Goal: Transaction & Acquisition: Book appointment/travel/reservation

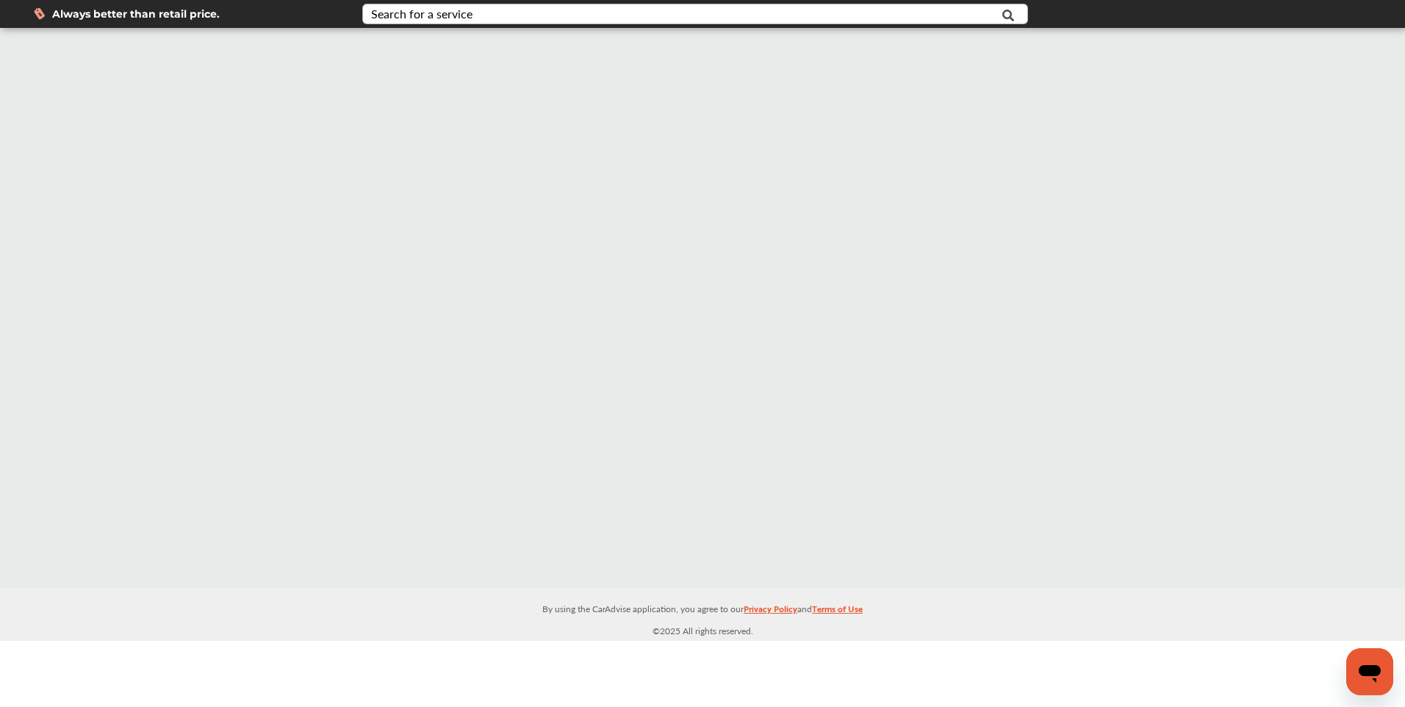
click at [447, 8] on div "Search for a service" at bounding box center [421, 14] width 101 height 12
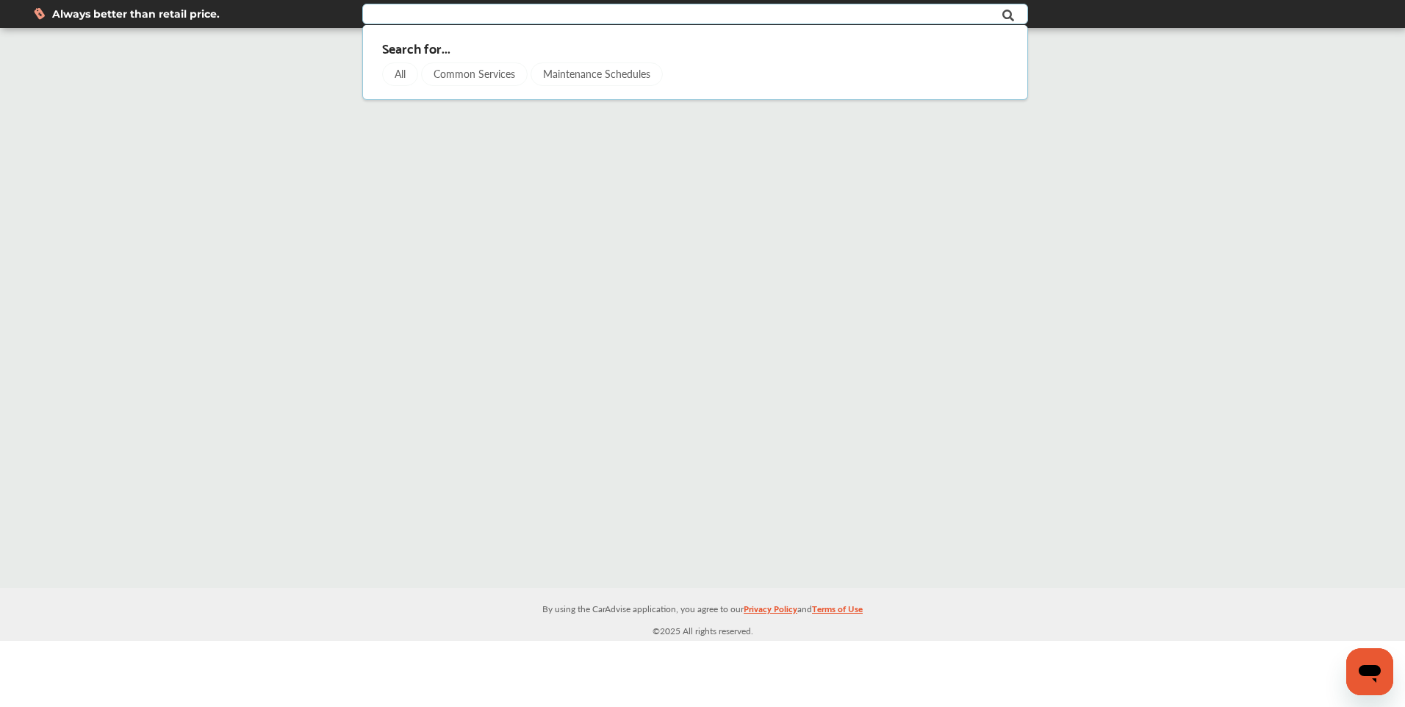
click at [476, 79] on div "Common Services" at bounding box center [474, 74] width 107 height 24
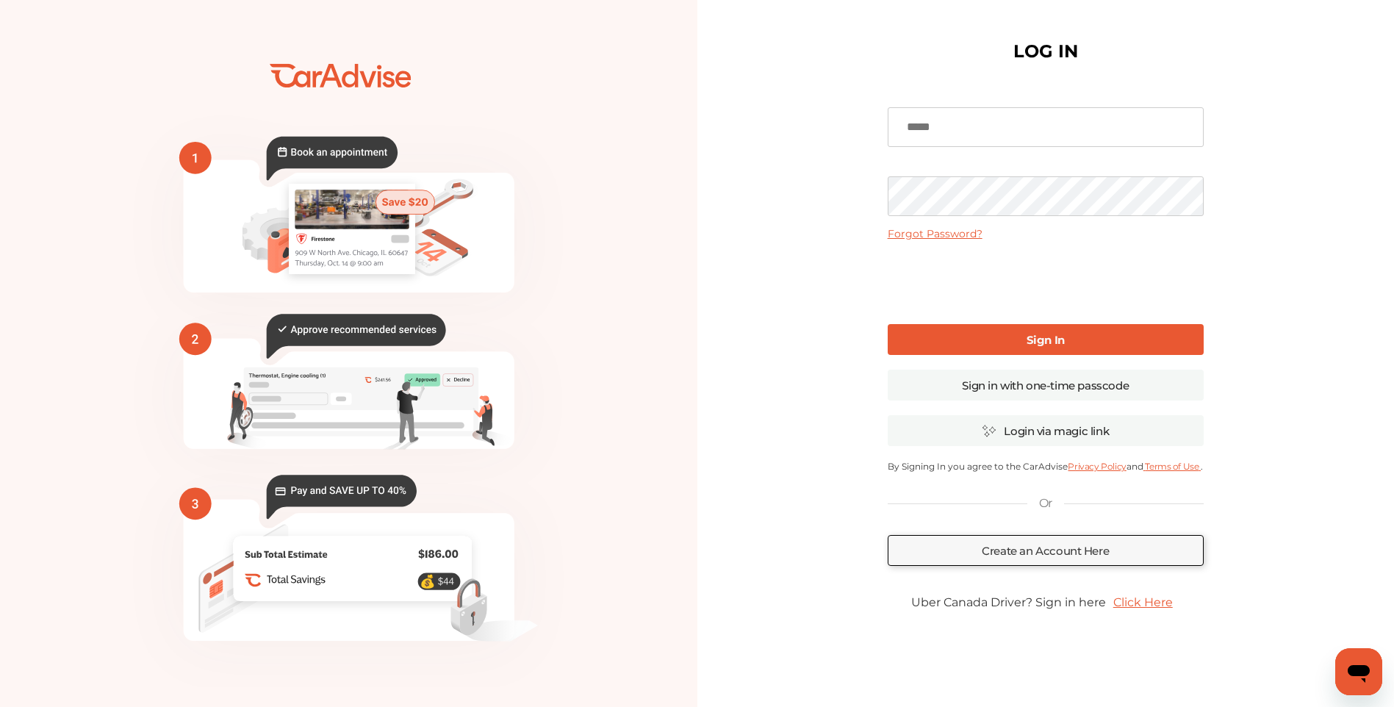
click at [693, 133] on input at bounding box center [1045, 127] width 316 height 40
type input "**********"
click at [693, 343] on link "Sign In" at bounding box center [1045, 339] width 316 height 31
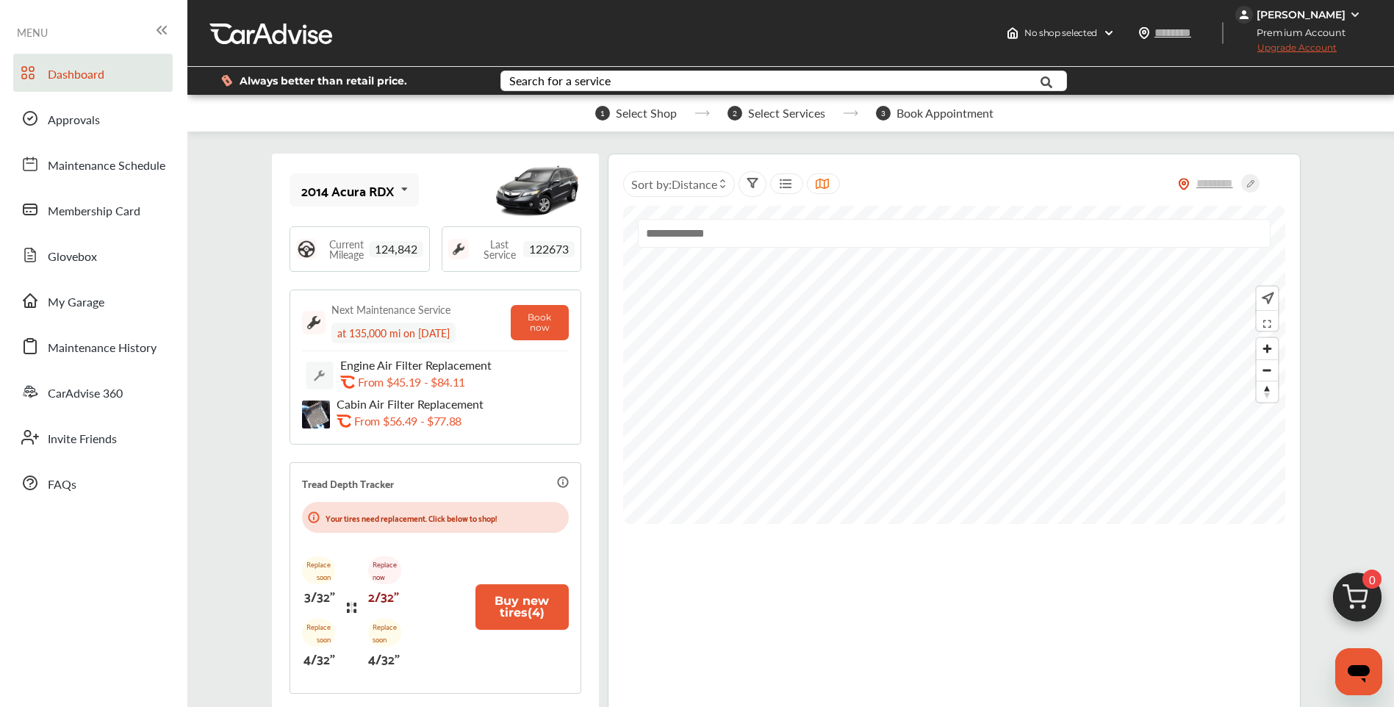
click at [337, 187] on div "2014 Acura RDX" at bounding box center [347, 190] width 93 height 15
click at [442, 179] on div "2014 Acura RDX 2014 Acura RDX 2015 Hyundai [MEDICAL_DATA] 2016 Chevrolet Equinox" at bounding box center [434, 189] width 291 height 37
click at [359, 190] on div "2014 Acura RDX" at bounding box center [347, 190] width 93 height 15
click at [390, 275] on div "2015 Hyundai [MEDICAL_DATA]" at bounding box center [352, 270] width 98 height 29
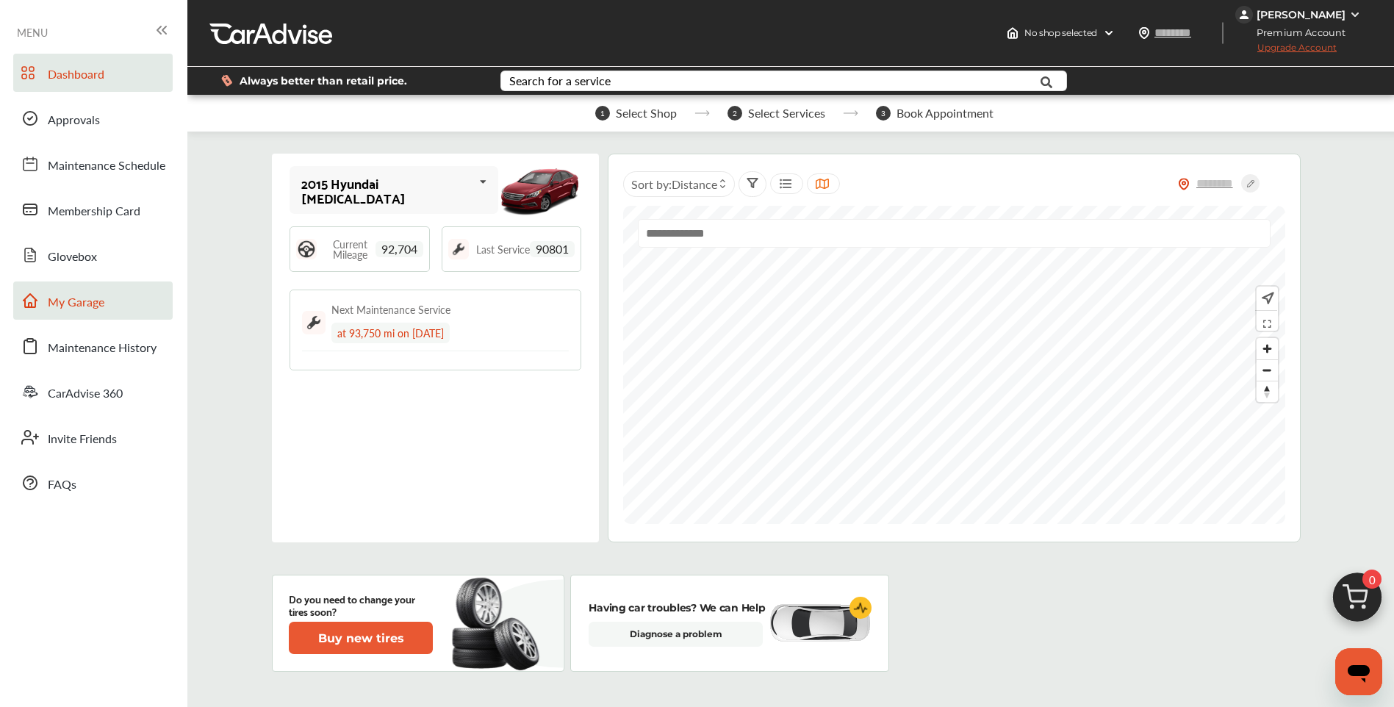
click at [87, 300] on span "My Garage" at bounding box center [76, 302] width 57 height 19
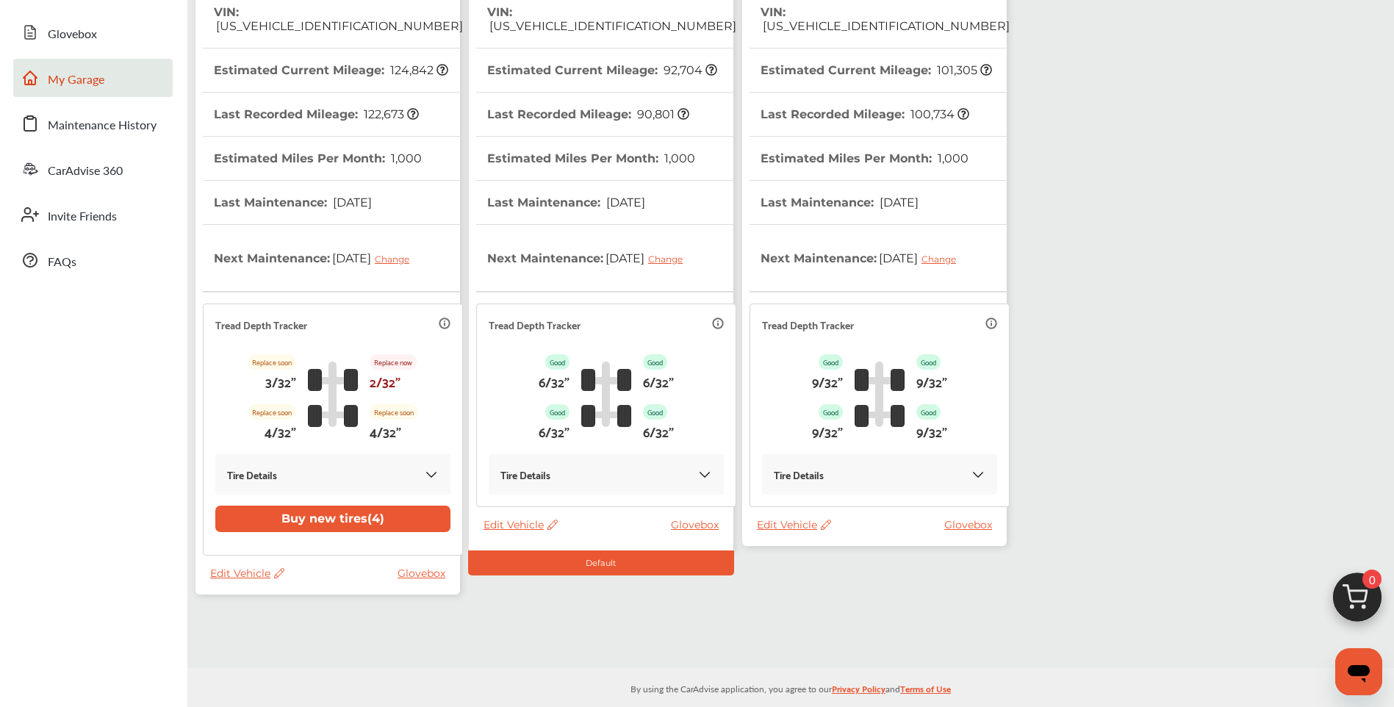
scroll to position [237, 0]
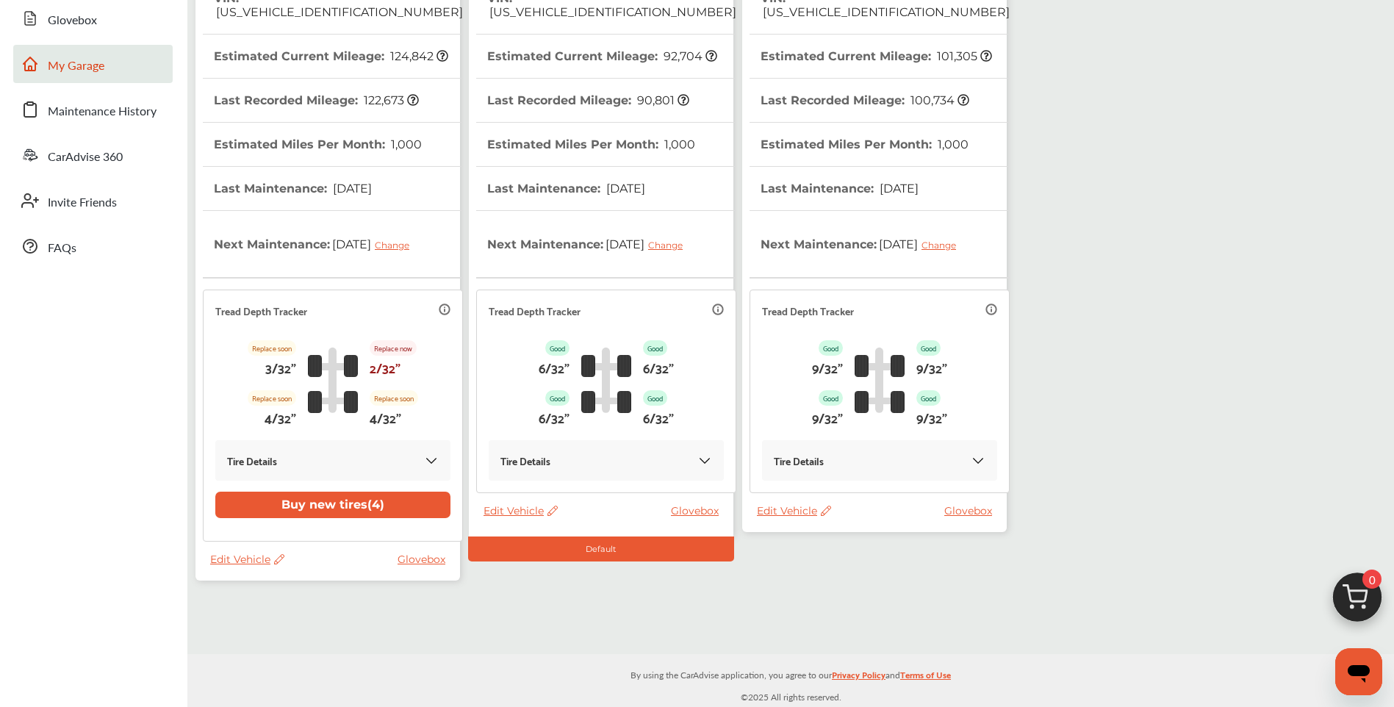
click at [515, 512] on span "Edit Vehicle" at bounding box center [520, 510] width 74 height 13
click at [562, 550] on div "Remove" at bounding box center [581, 550] width 132 height 23
click at [693, 510] on span "Edit Vehicle" at bounding box center [794, 510] width 74 height 13
click at [693, 573] on div "Use this vehicle" at bounding box center [839, 571] width 132 height 23
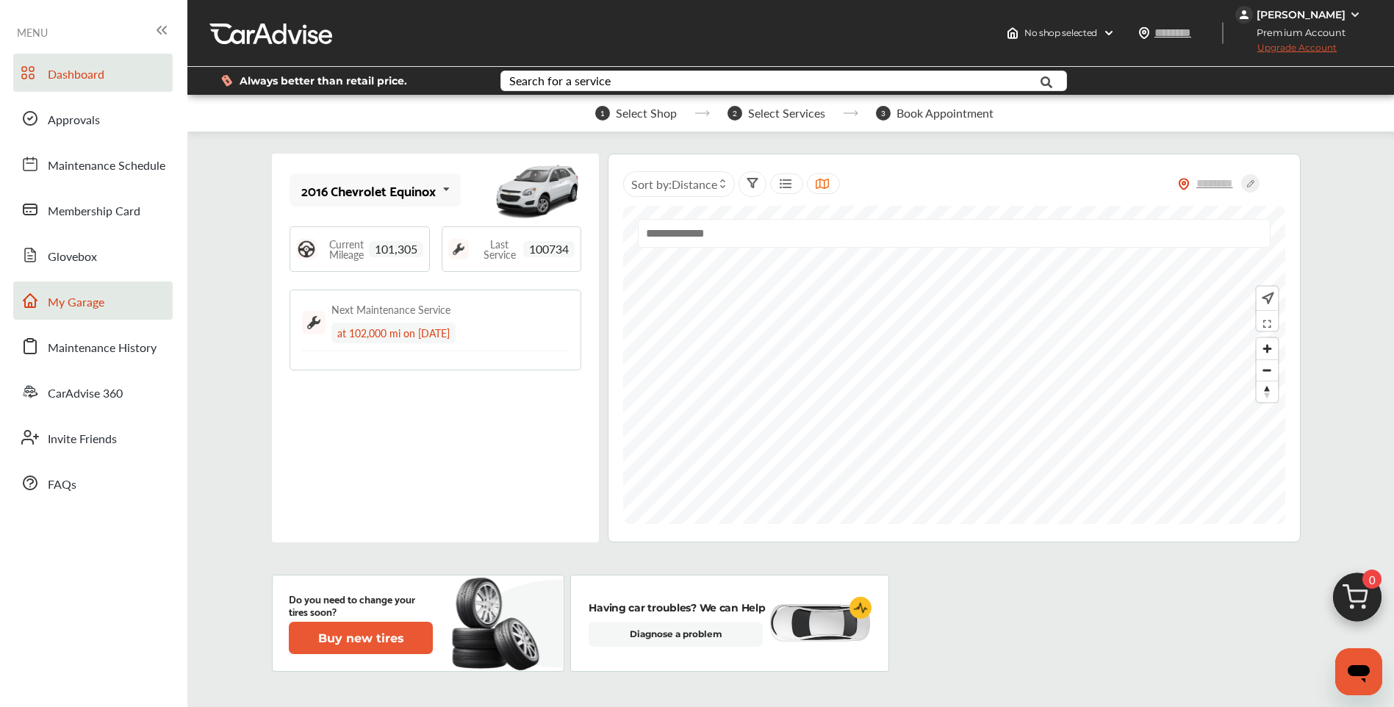
click at [76, 314] on link "My Garage" at bounding box center [92, 300] width 159 height 38
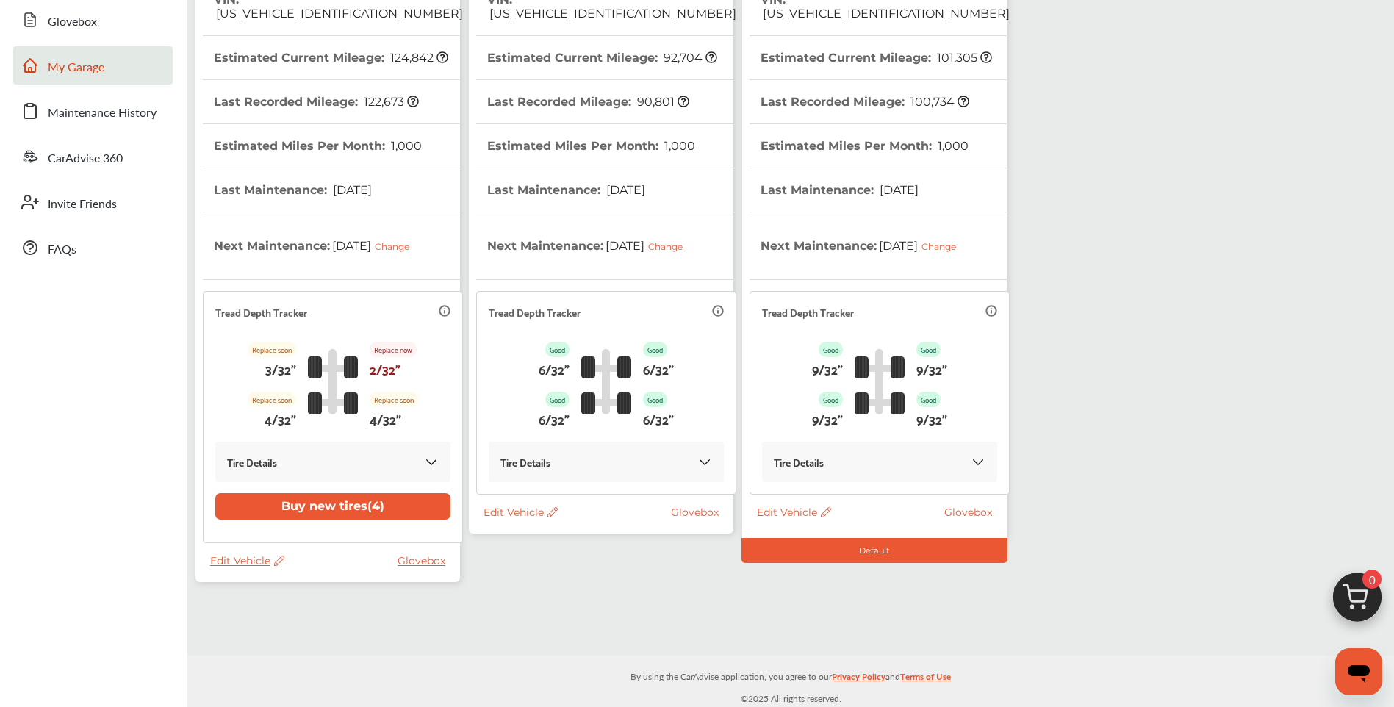
scroll to position [237, 0]
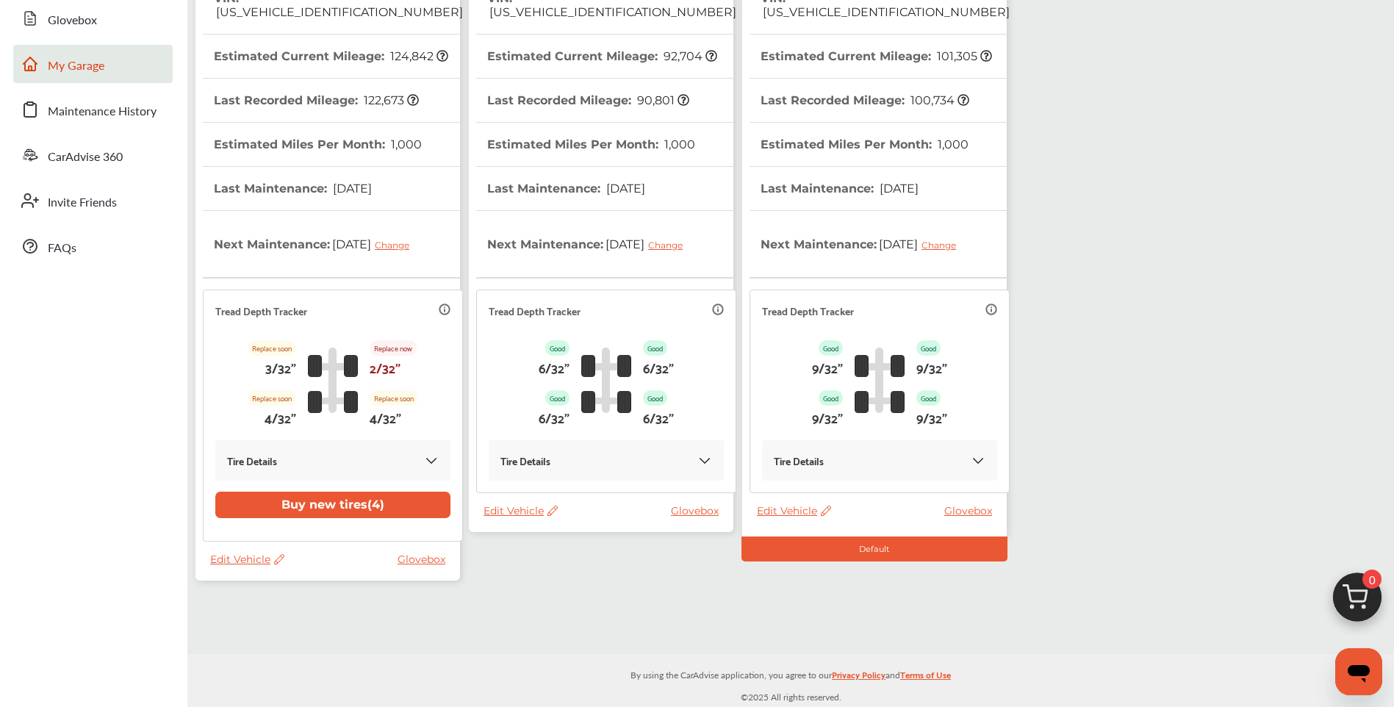
click at [531, 507] on span "Edit Vehicle" at bounding box center [520, 510] width 74 height 13
click at [556, 547] on div "Remove" at bounding box center [597, 545] width 132 height 23
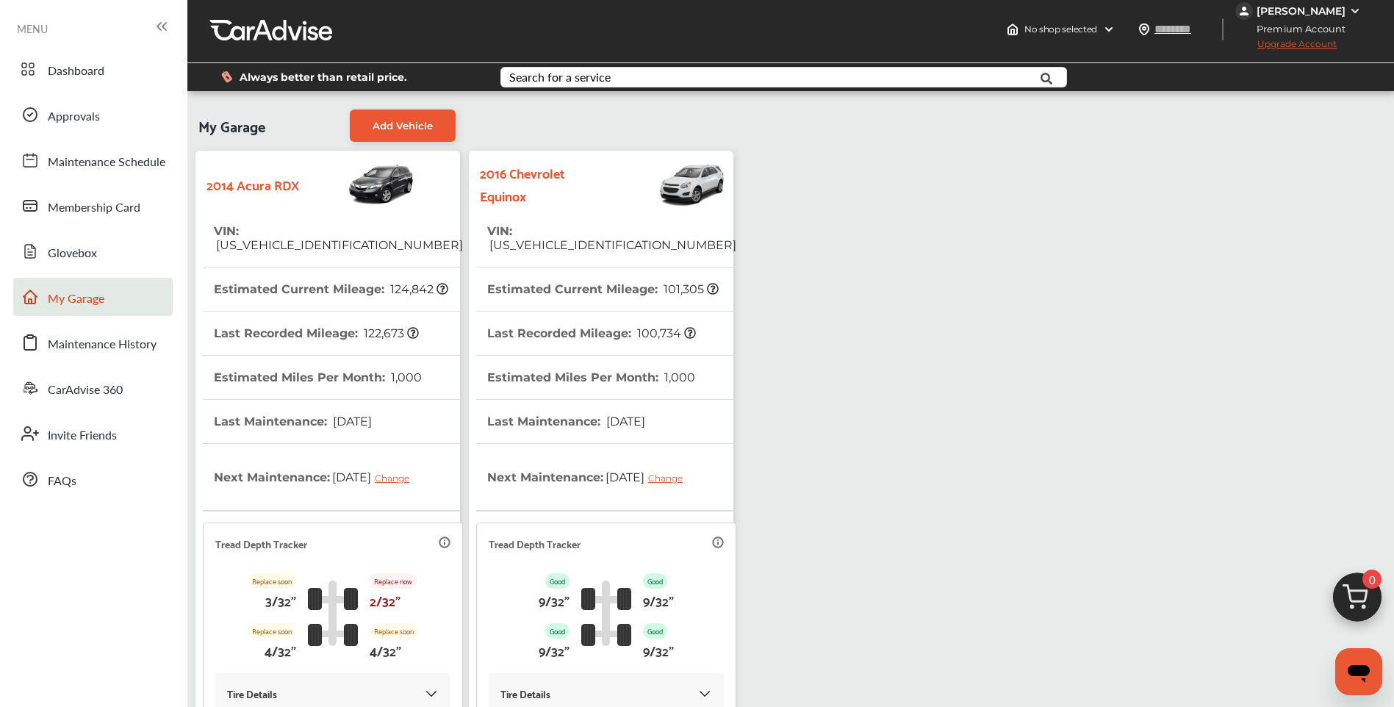
scroll to position [0, 0]
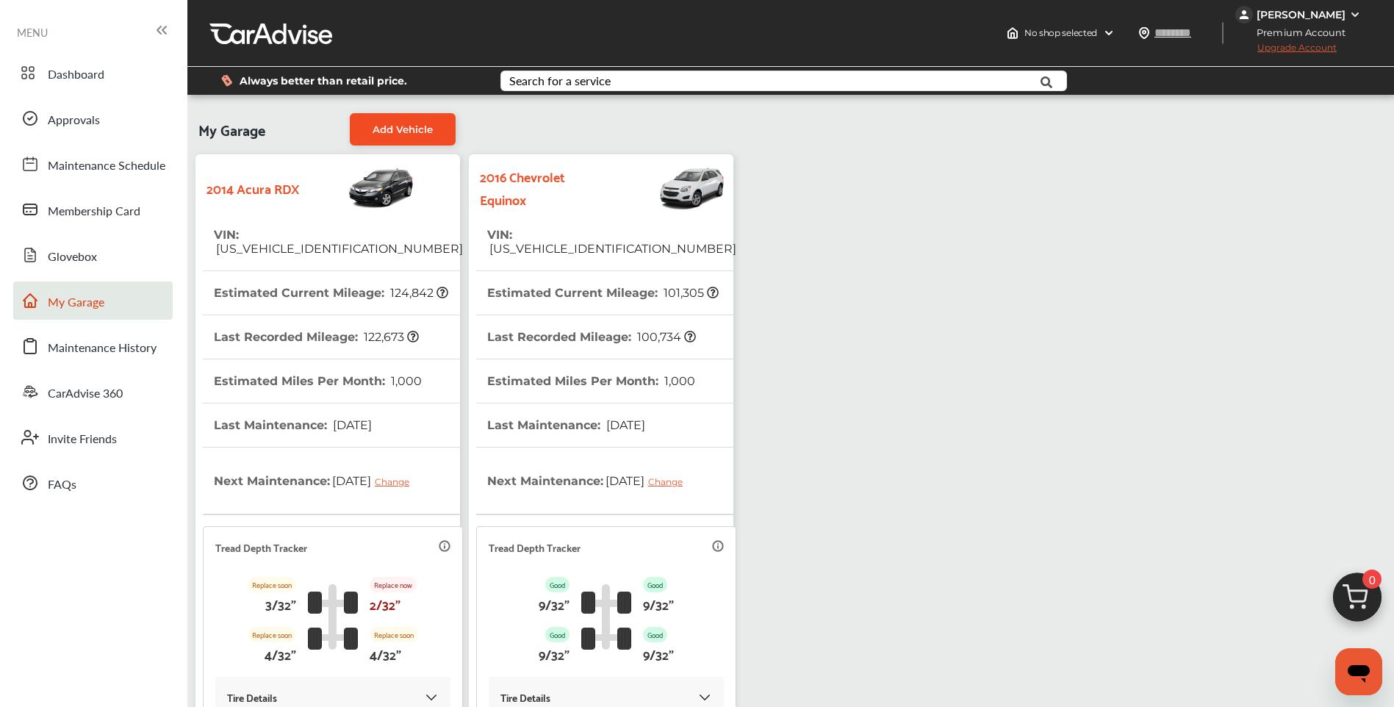
click at [398, 130] on span "Add Vehicle" at bounding box center [402, 129] width 60 height 12
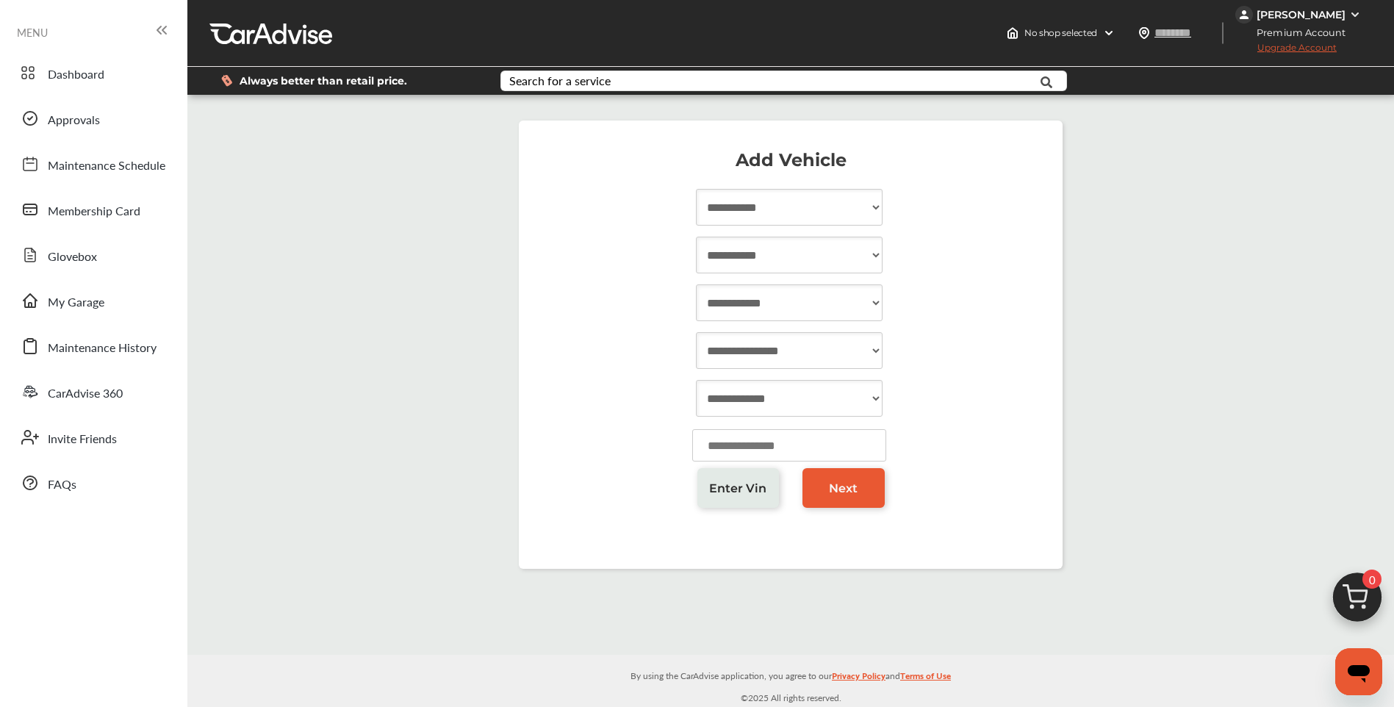
click at [693, 206] on select "**********" at bounding box center [789, 207] width 187 height 37
click at [693, 284] on div "**********" at bounding box center [790, 305] width 514 height 48
click at [693, 478] on link "Enter Vin" at bounding box center [738, 488] width 82 height 40
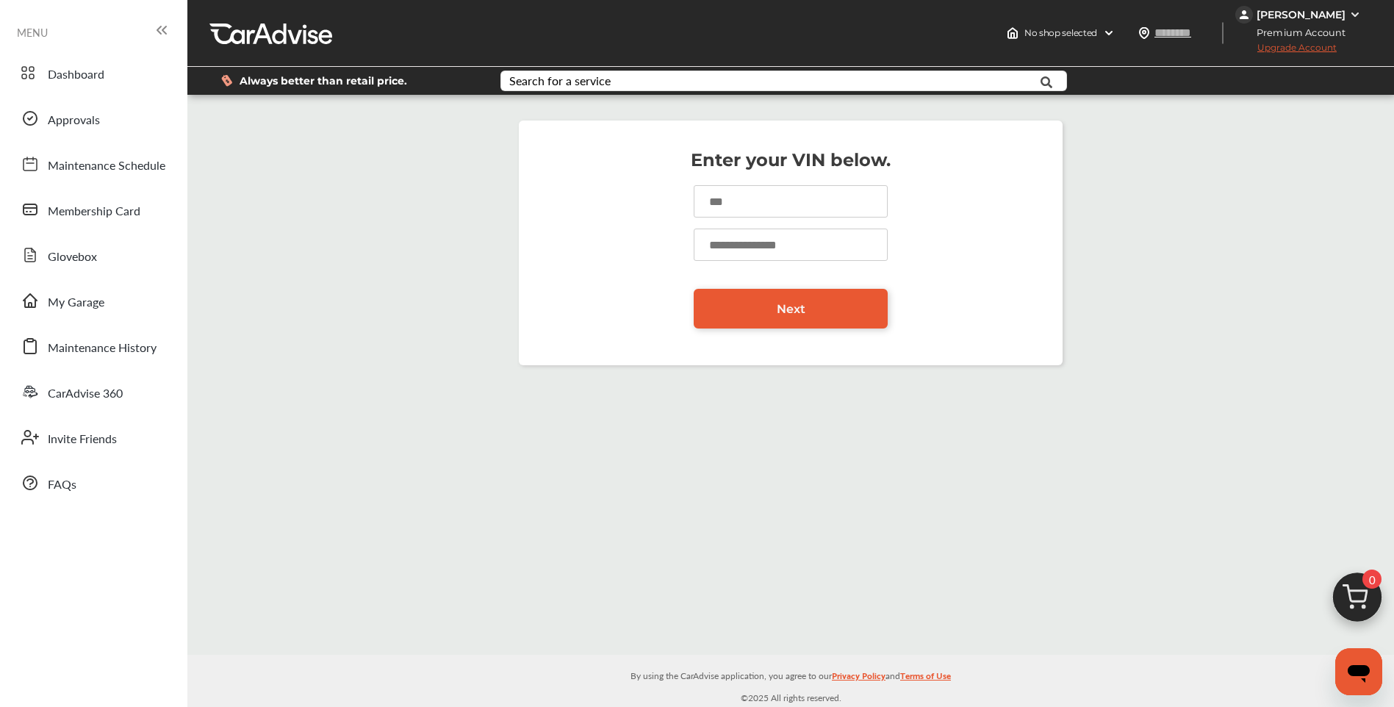
click at [693, 204] on input at bounding box center [791, 201] width 194 height 32
type input "**********"
click at [693, 246] on input "number" at bounding box center [791, 244] width 194 height 32
type input "******"
click at [693, 310] on link "Next" at bounding box center [791, 309] width 194 height 40
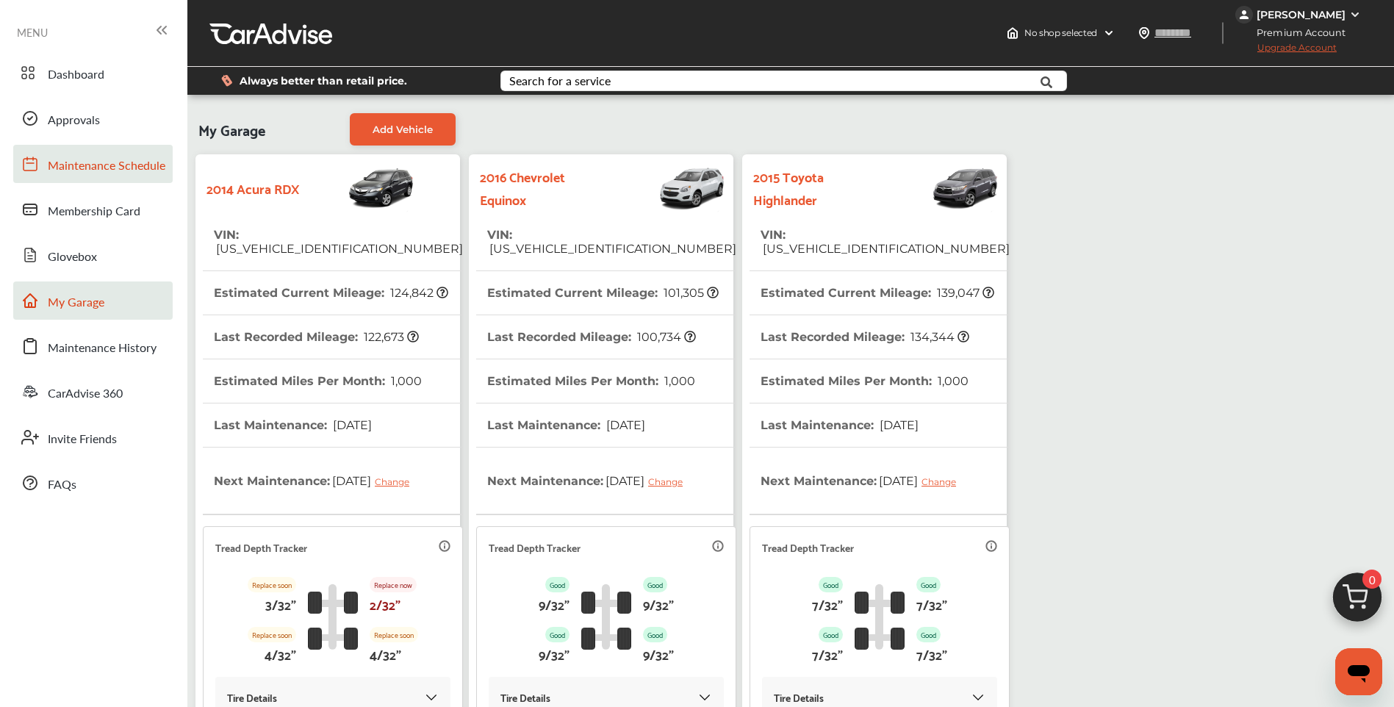
click at [104, 171] on span "Maintenance Schedule" at bounding box center [107, 165] width 118 height 19
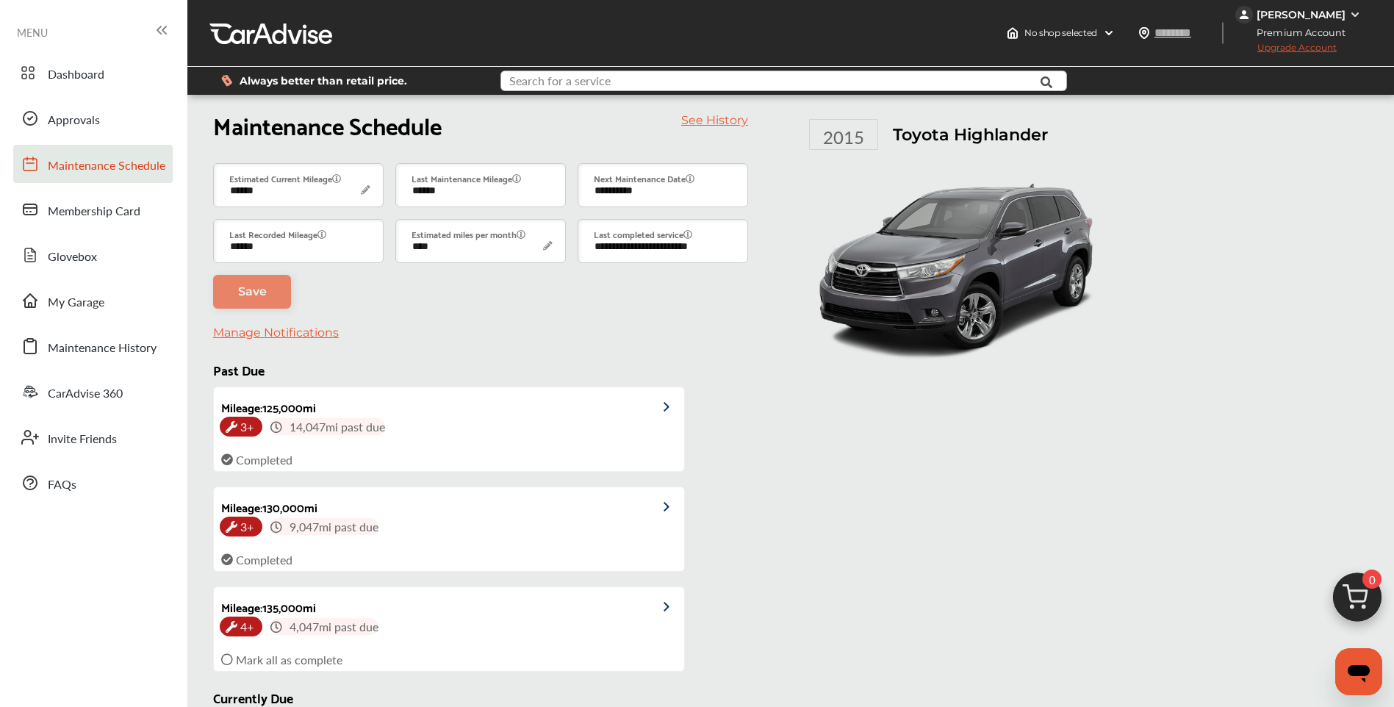
click at [671, 86] on input "text" at bounding box center [760, 82] width 516 height 23
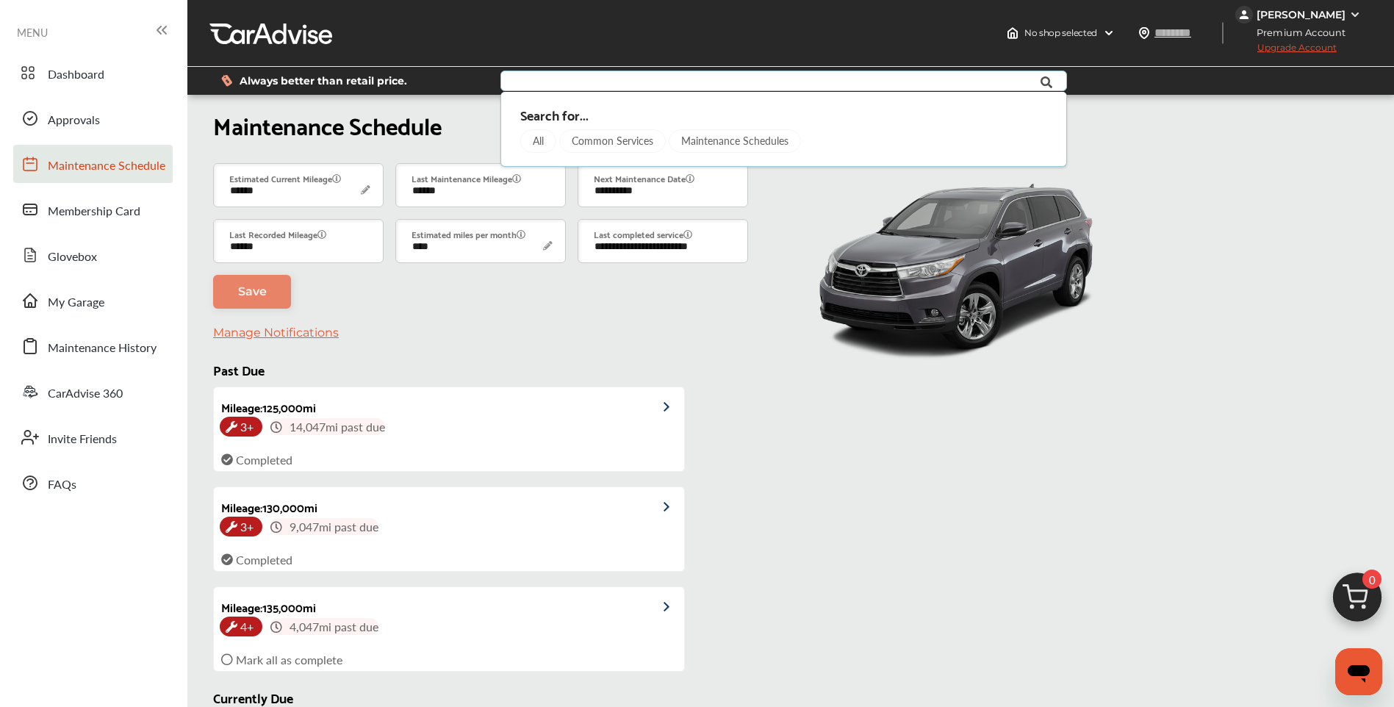
click at [616, 146] on div "Common Services" at bounding box center [612, 141] width 107 height 24
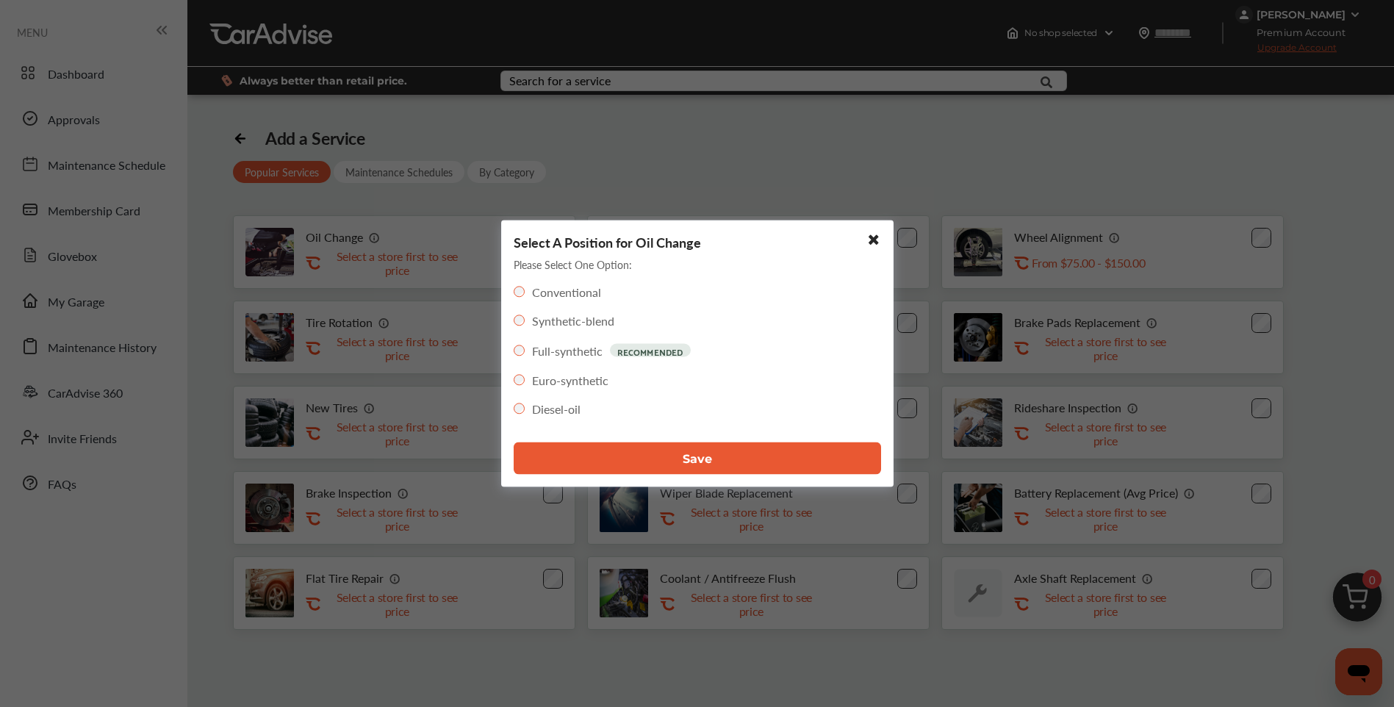
click at [662, 461] on button "Save" at bounding box center [697, 458] width 367 height 32
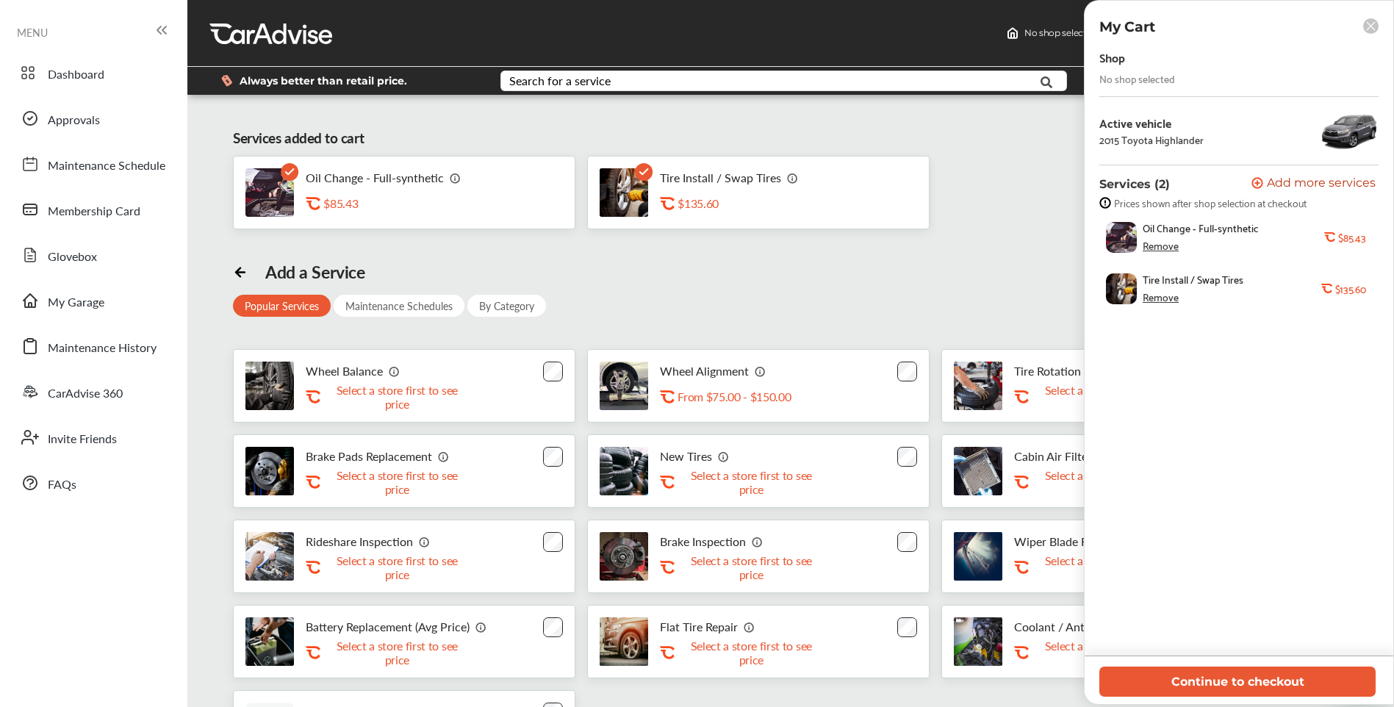
click at [693, 297] on div "Remove" at bounding box center [1160, 297] width 36 height 12
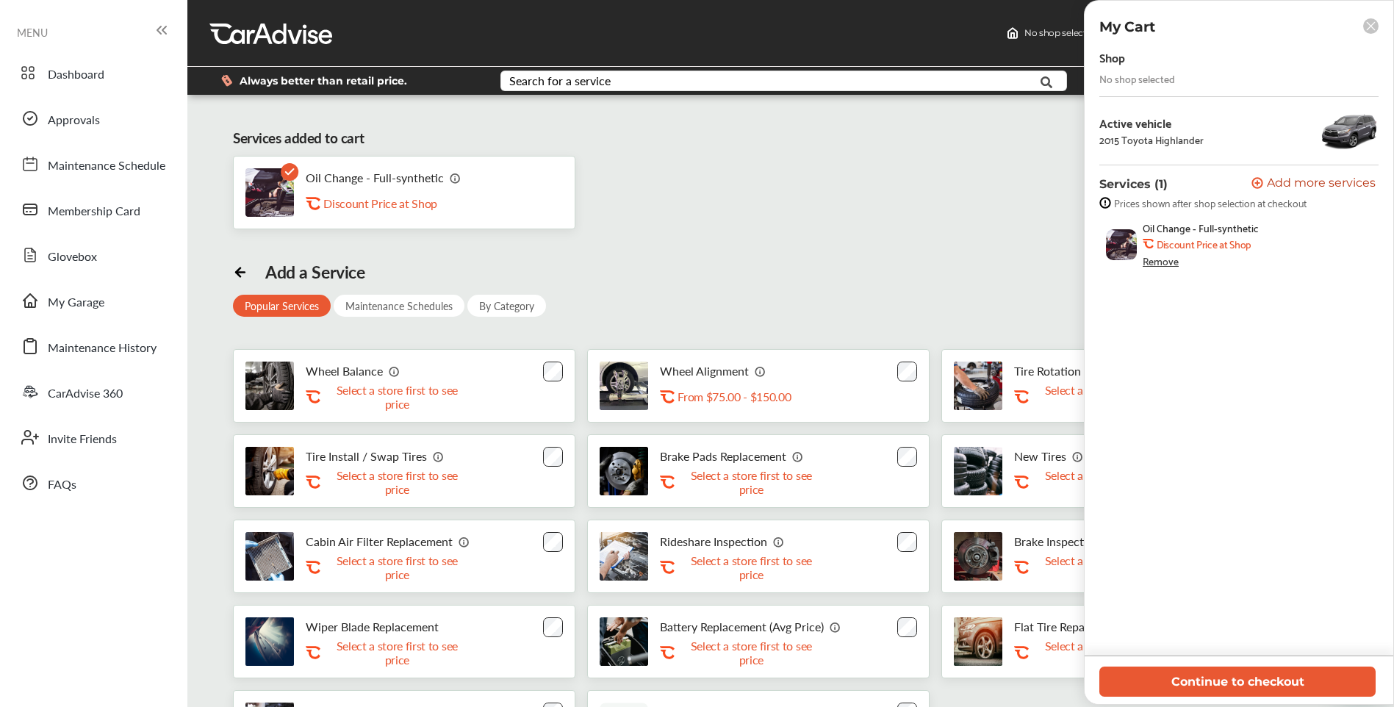
click at [693, 293] on div "Add a Service Popular Services Maintenance Schedules By Category Wheel Balance …" at bounding box center [790, 513] width 1115 height 502
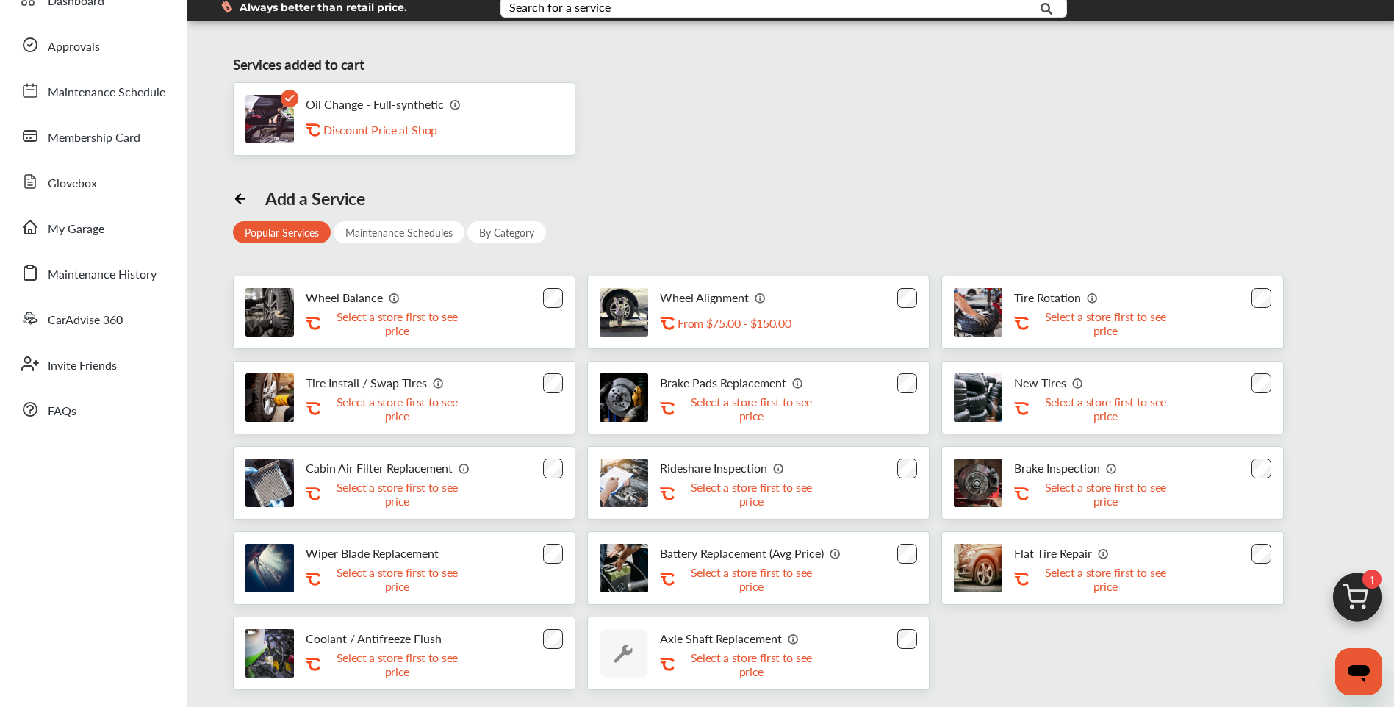
scroll to position [147, 0]
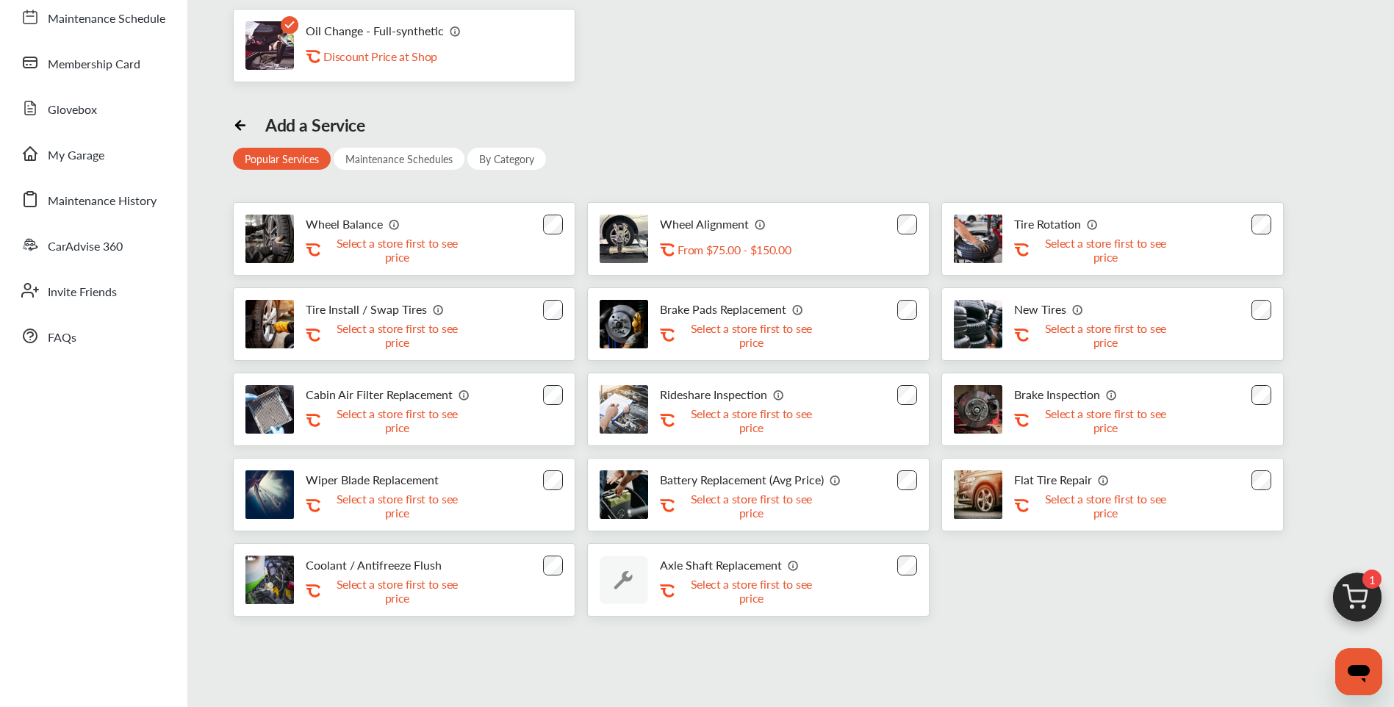
click at [389, 165] on div "Maintenance Schedules" at bounding box center [399, 159] width 131 height 22
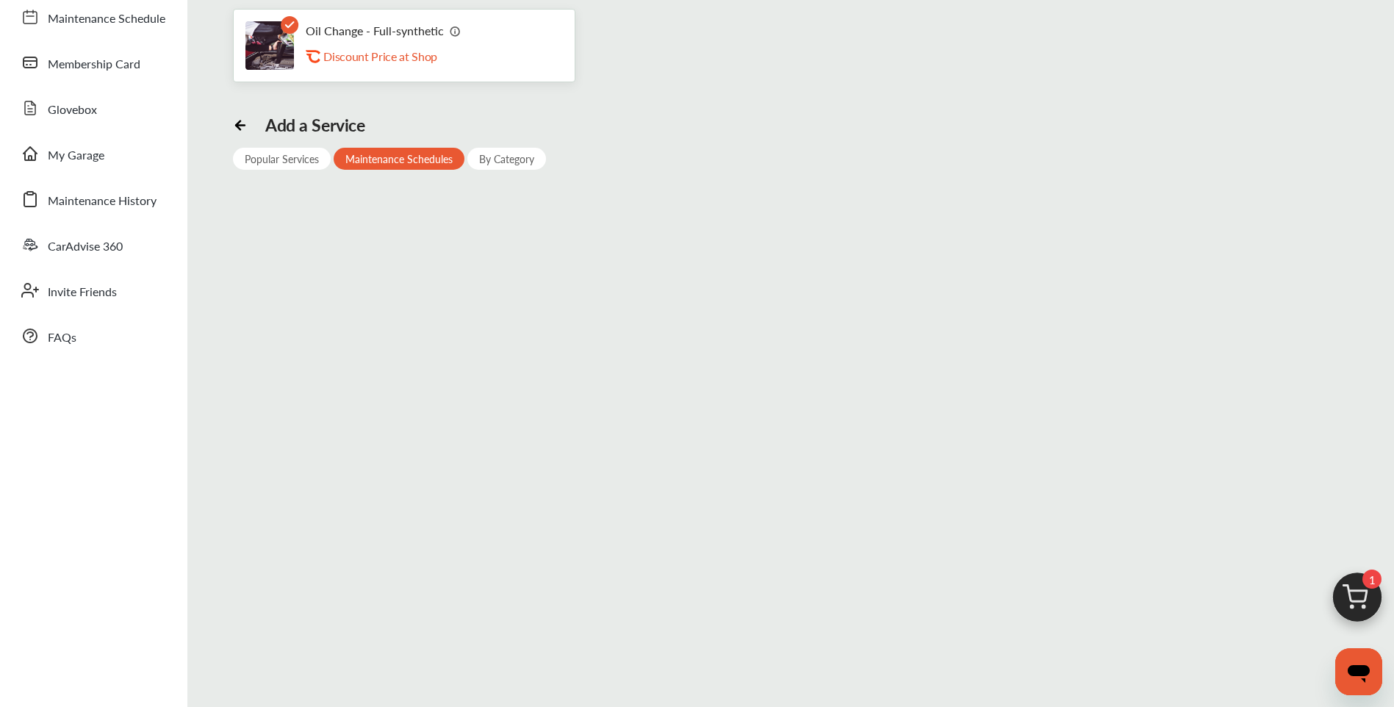
click at [486, 159] on div "By Category" at bounding box center [506, 159] width 79 height 22
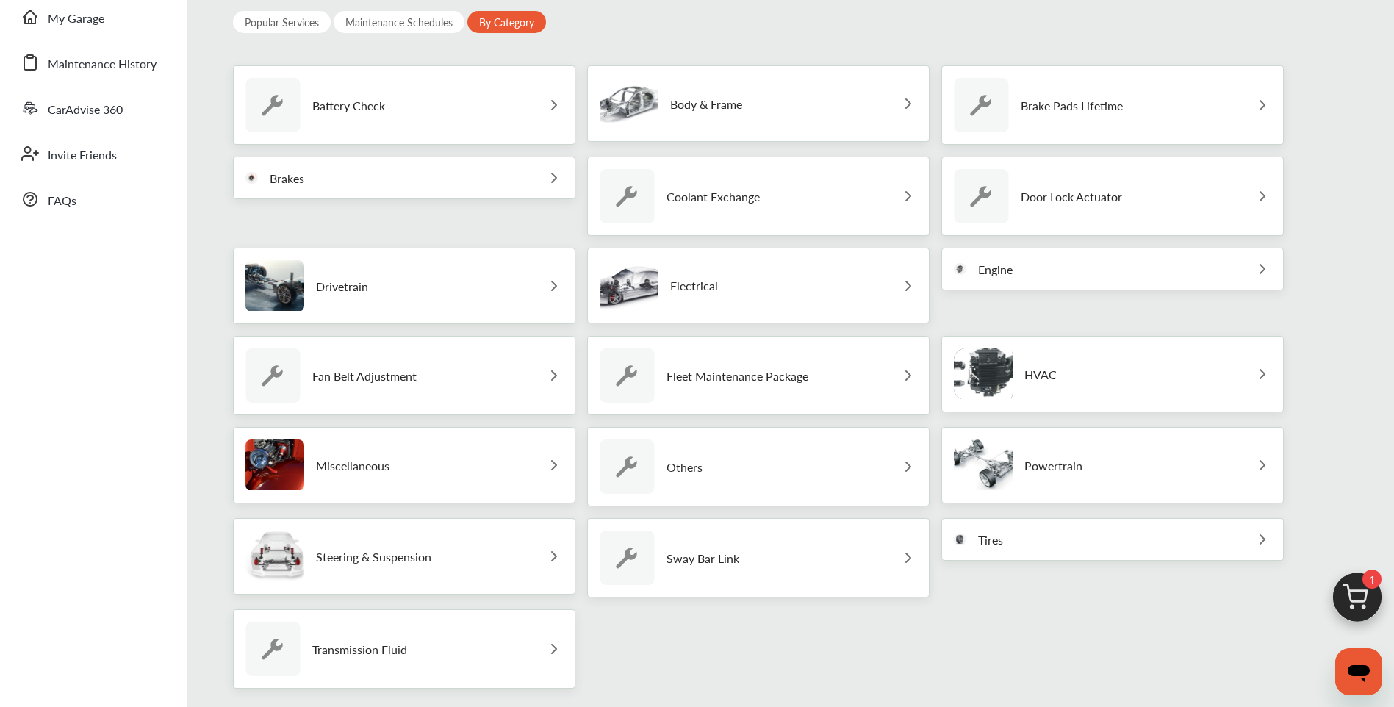
scroll to position [363, 0]
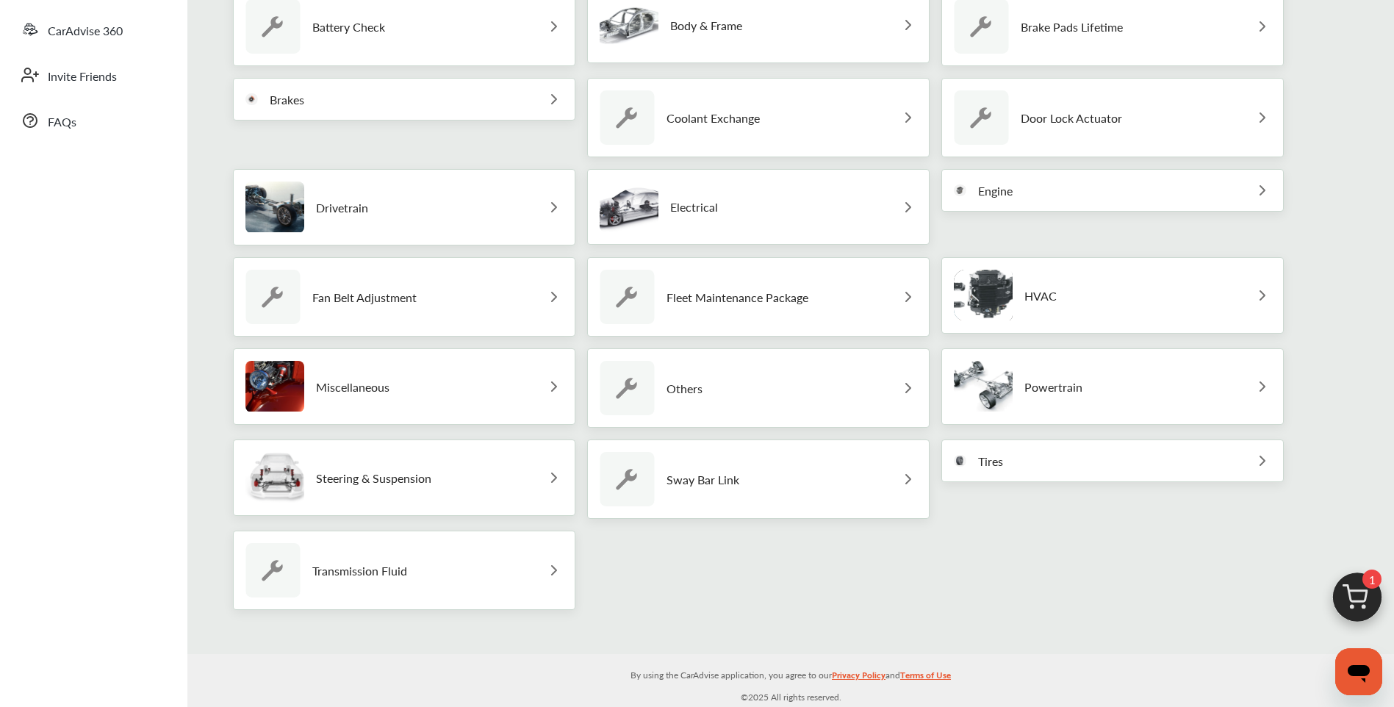
click at [693, 393] on div "Others" at bounding box center [758, 387] width 342 height 79
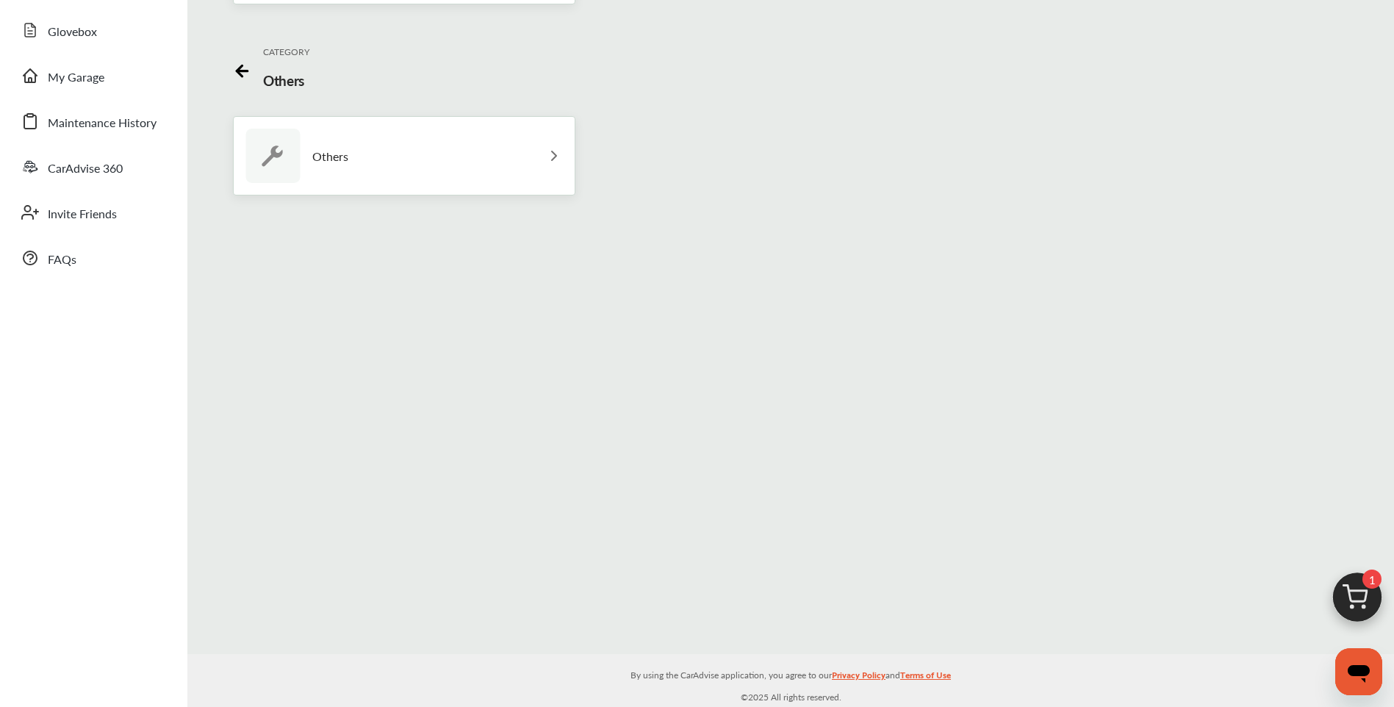
click at [548, 164] on div "Others" at bounding box center [404, 155] width 342 height 79
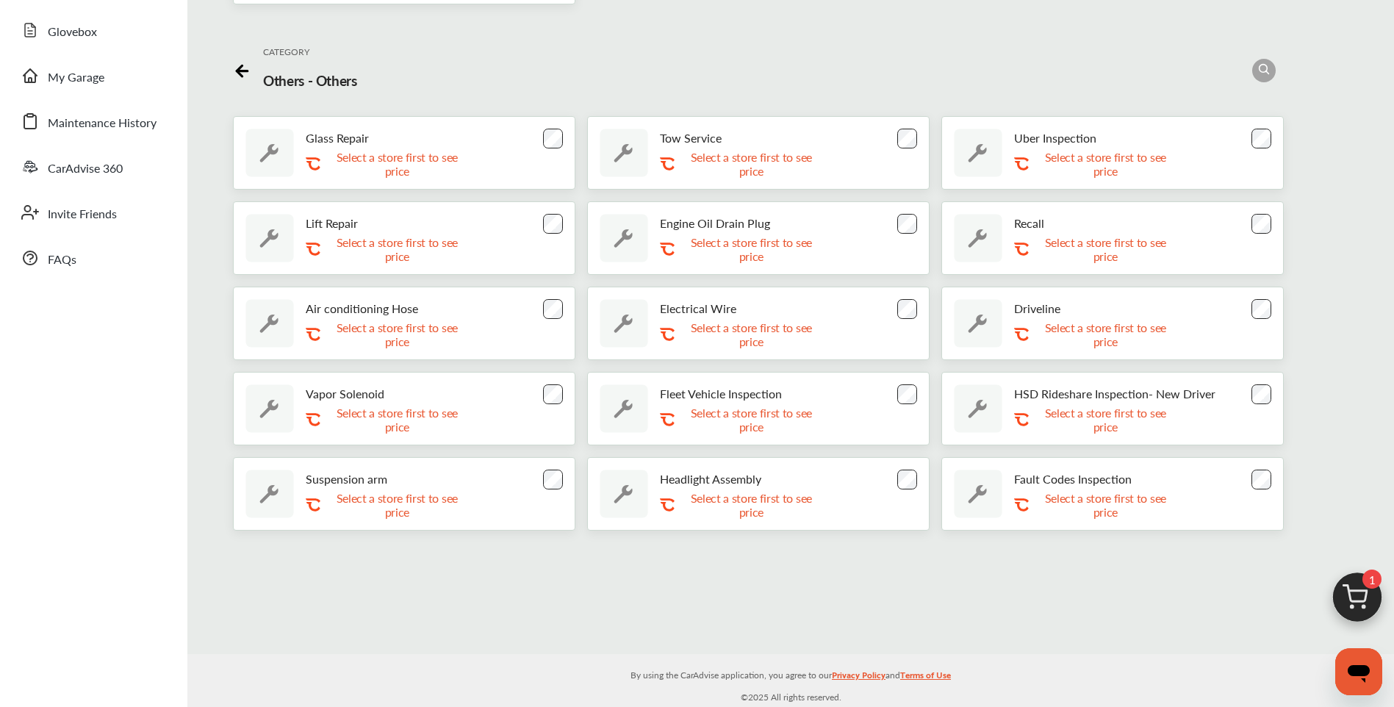
click at [237, 71] on icon at bounding box center [242, 71] width 11 height 0
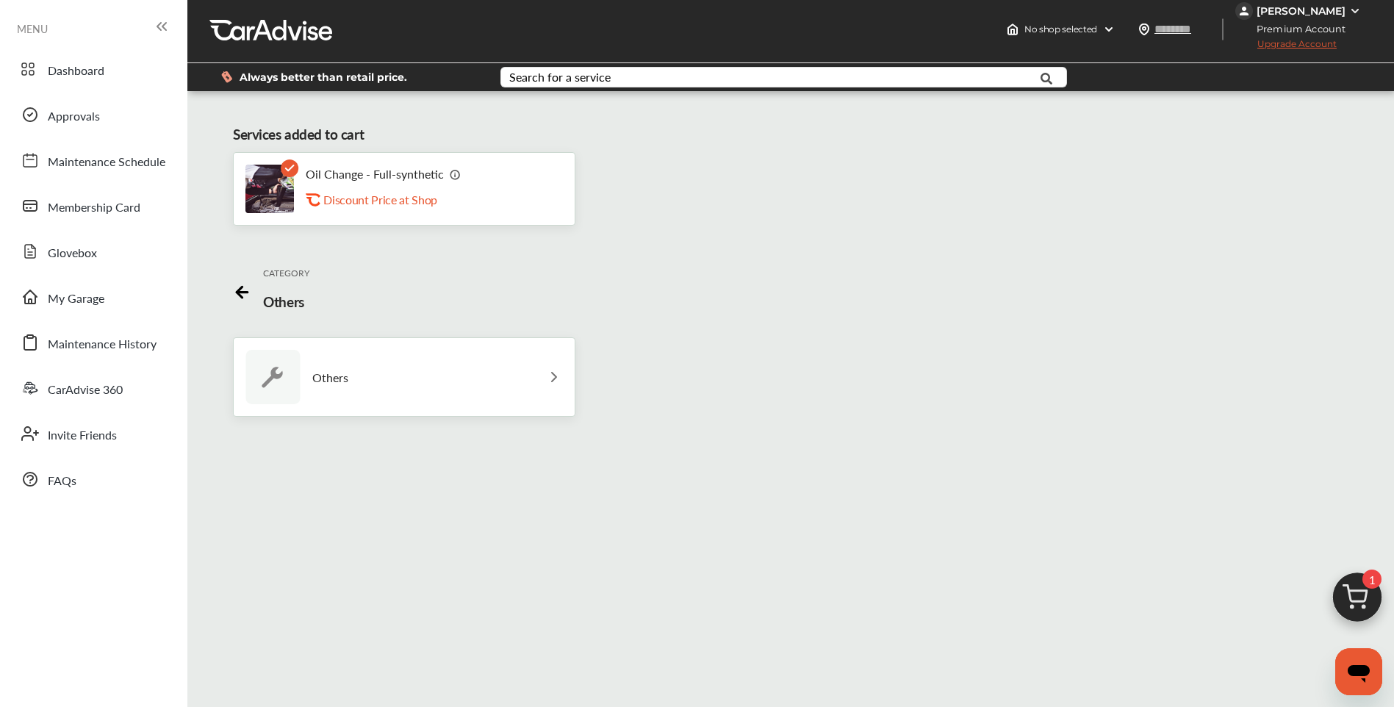
scroll to position [0, 0]
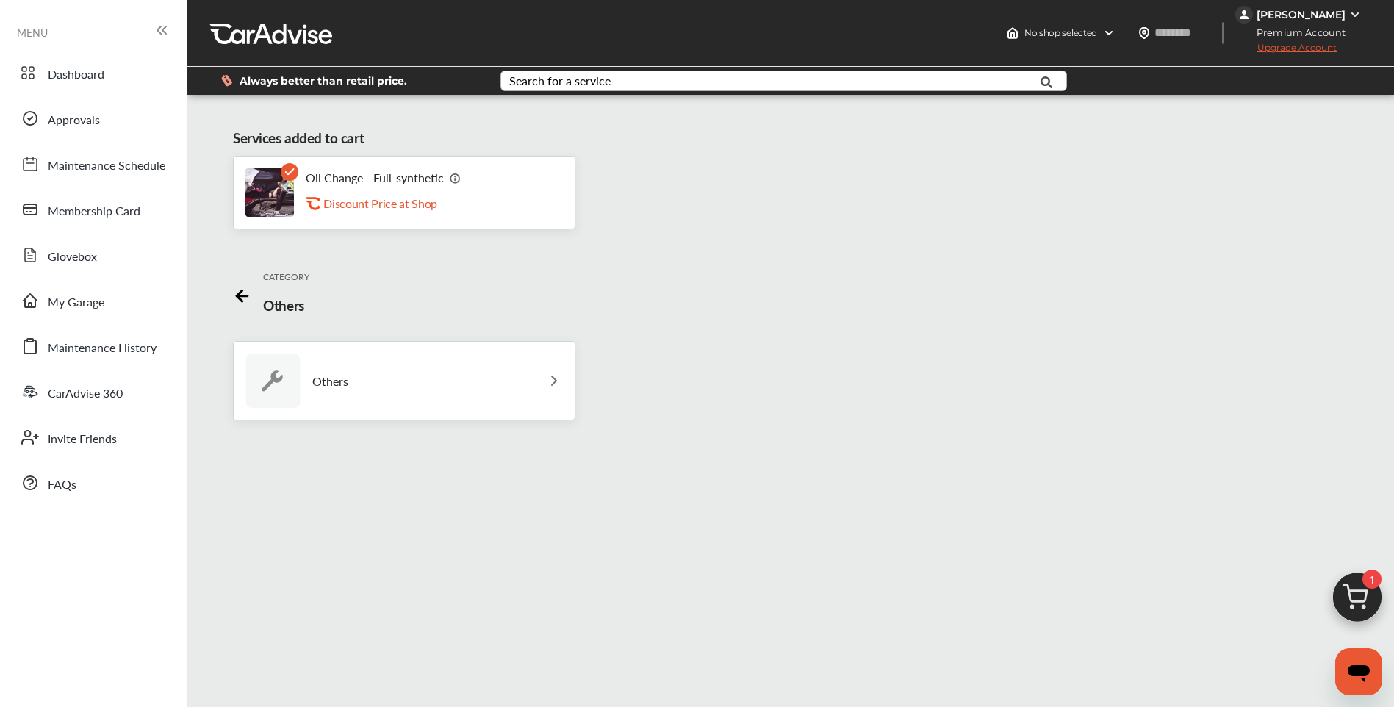
click at [556, 75] on div "Search for a service" at bounding box center [559, 81] width 101 height 12
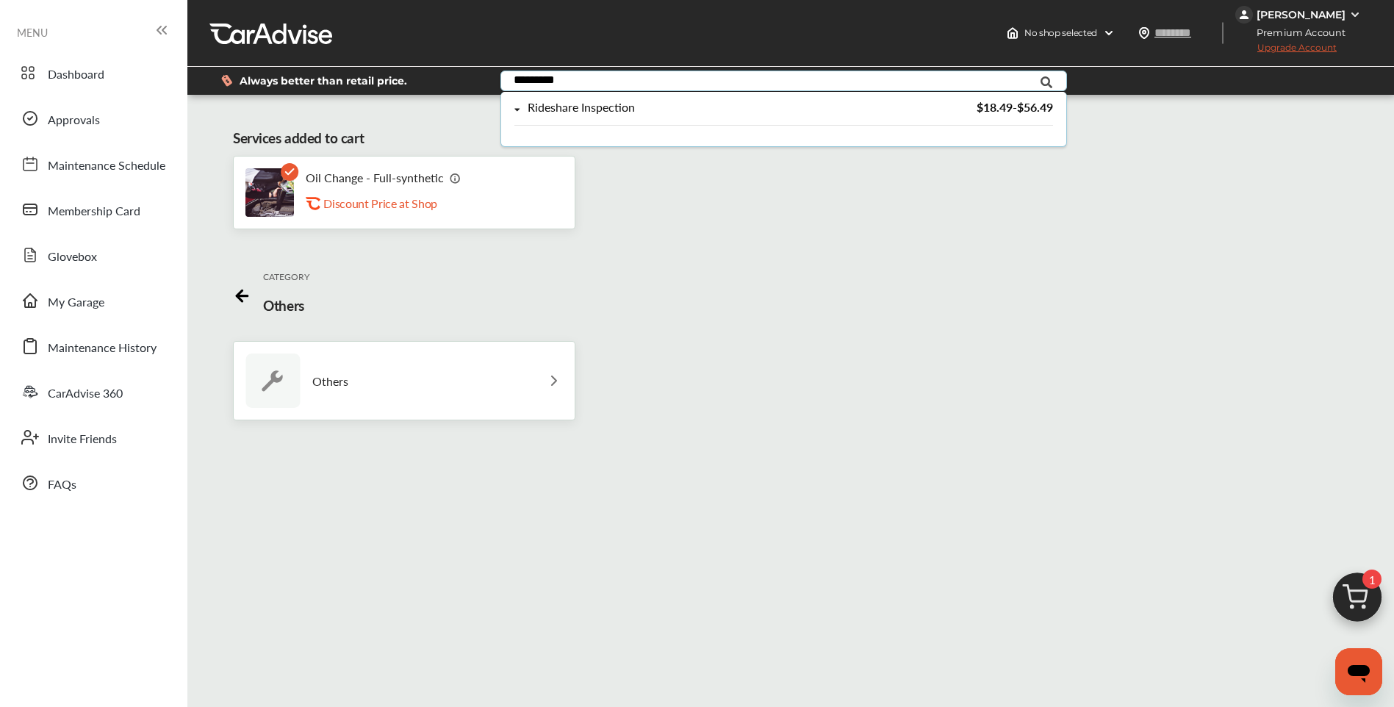
type input "*********"
click at [586, 111] on div "Rideshare Inspection" at bounding box center [580, 107] width 107 height 12
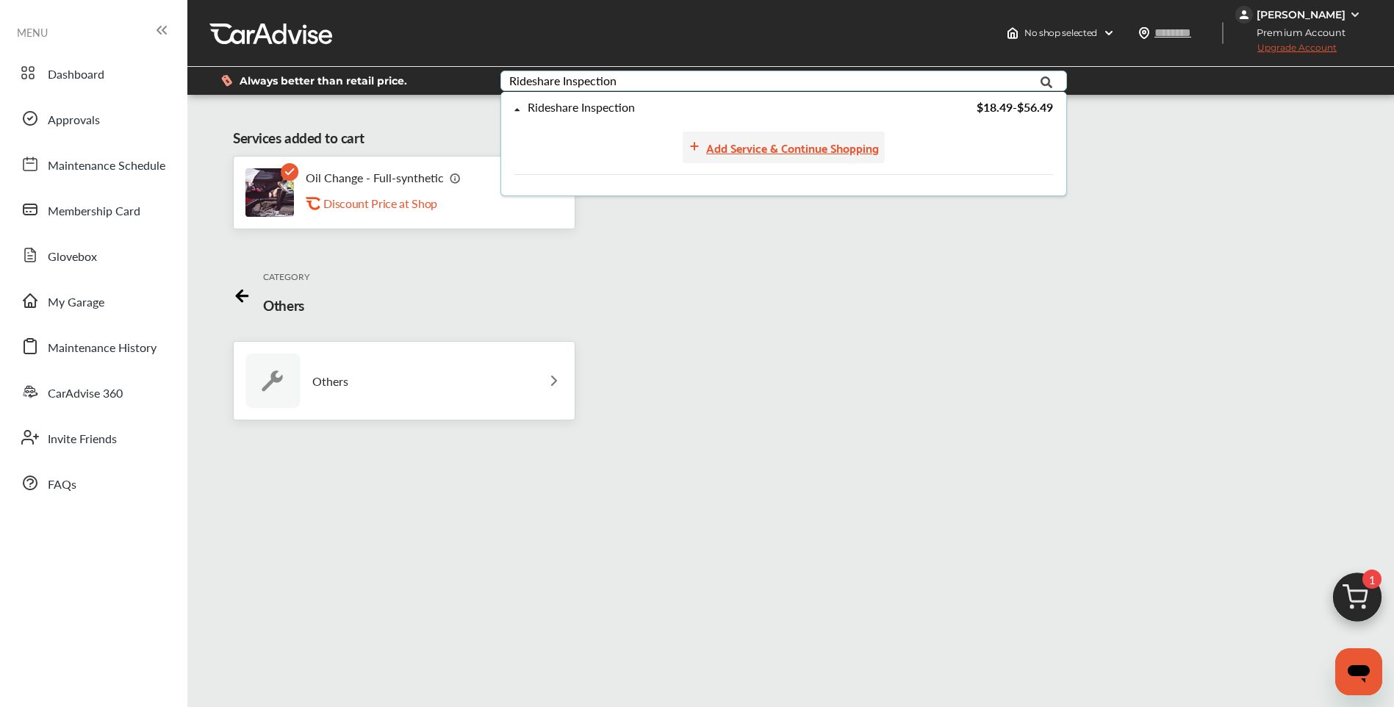
click at [693, 148] on div "Add Service & Continue Shopping" at bounding box center [792, 147] width 173 height 20
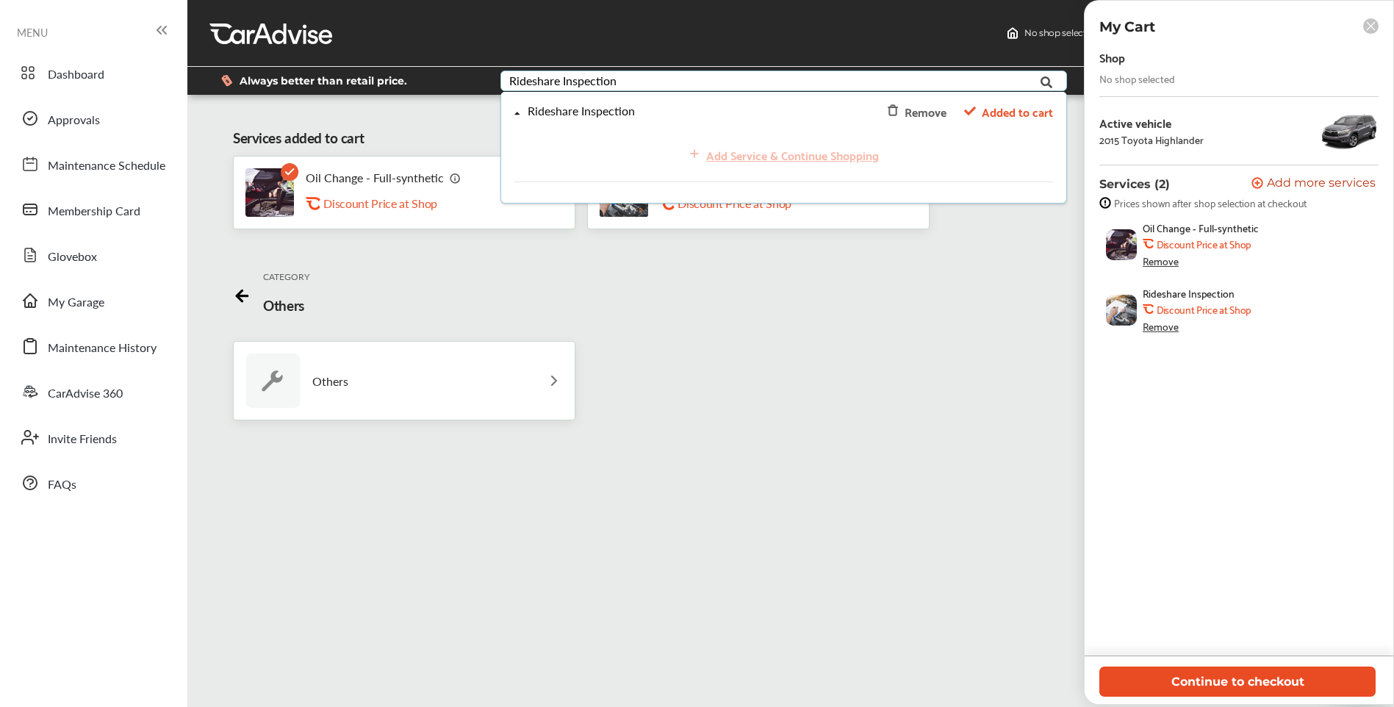
click at [693, 679] on button "Continue to checkout" at bounding box center [1237, 681] width 276 height 30
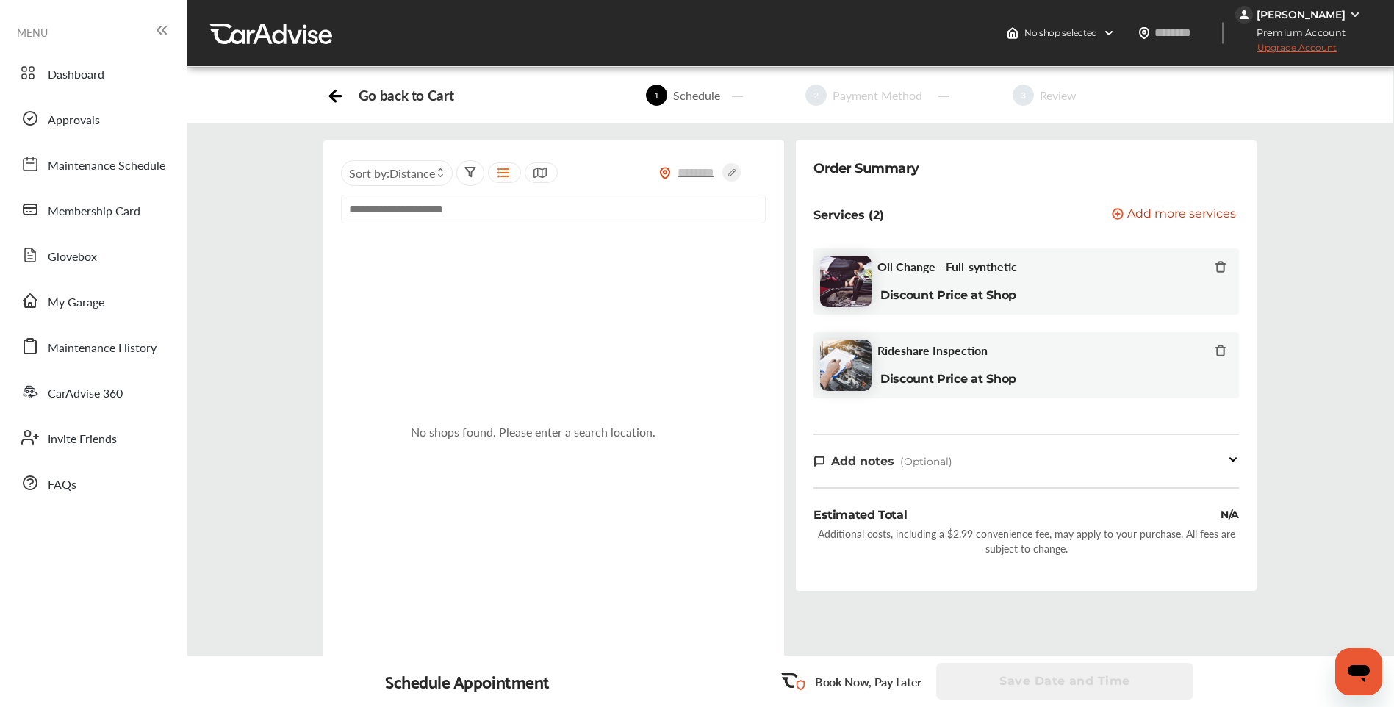
click at [535, 210] on input "text" at bounding box center [553, 209] width 425 height 29
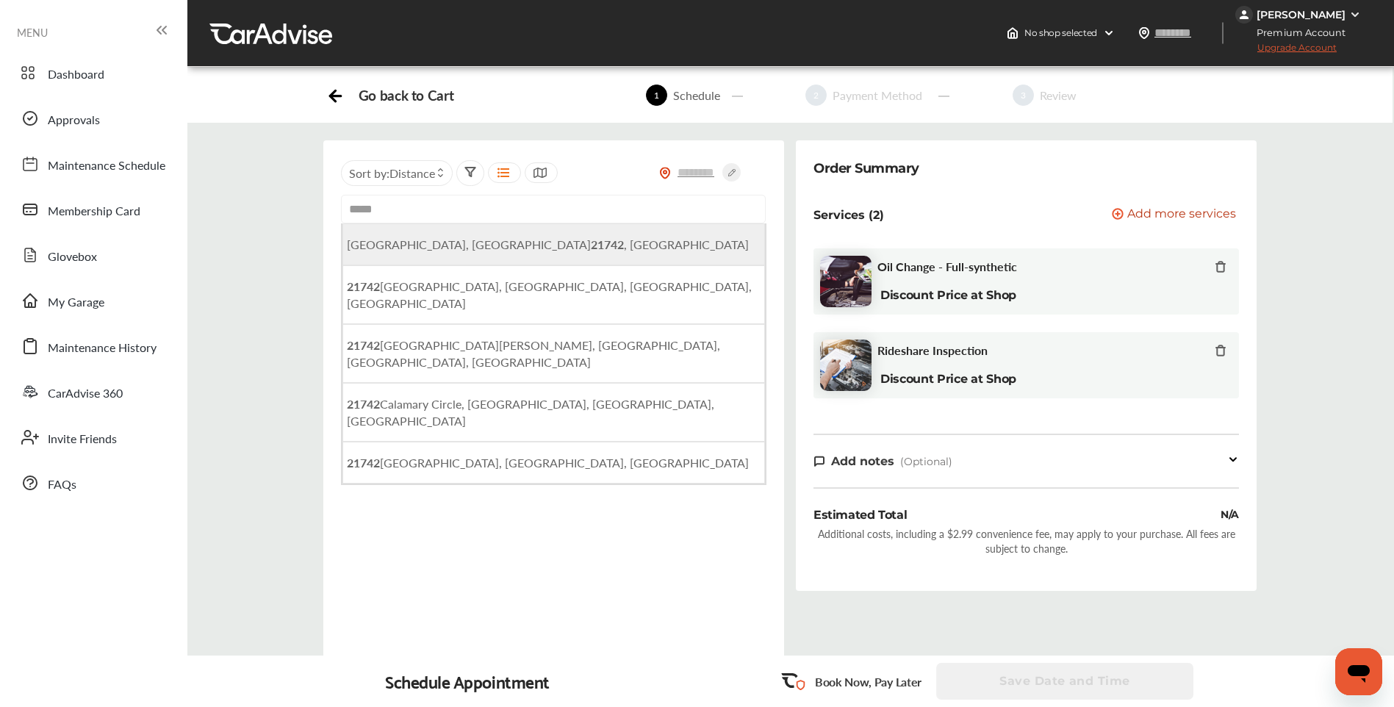
click at [503, 249] on li "[GEOGRAPHIC_DATA], [GEOGRAPHIC_DATA] , [GEOGRAPHIC_DATA]" at bounding box center [553, 244] width 422 height 42
type input "**********"
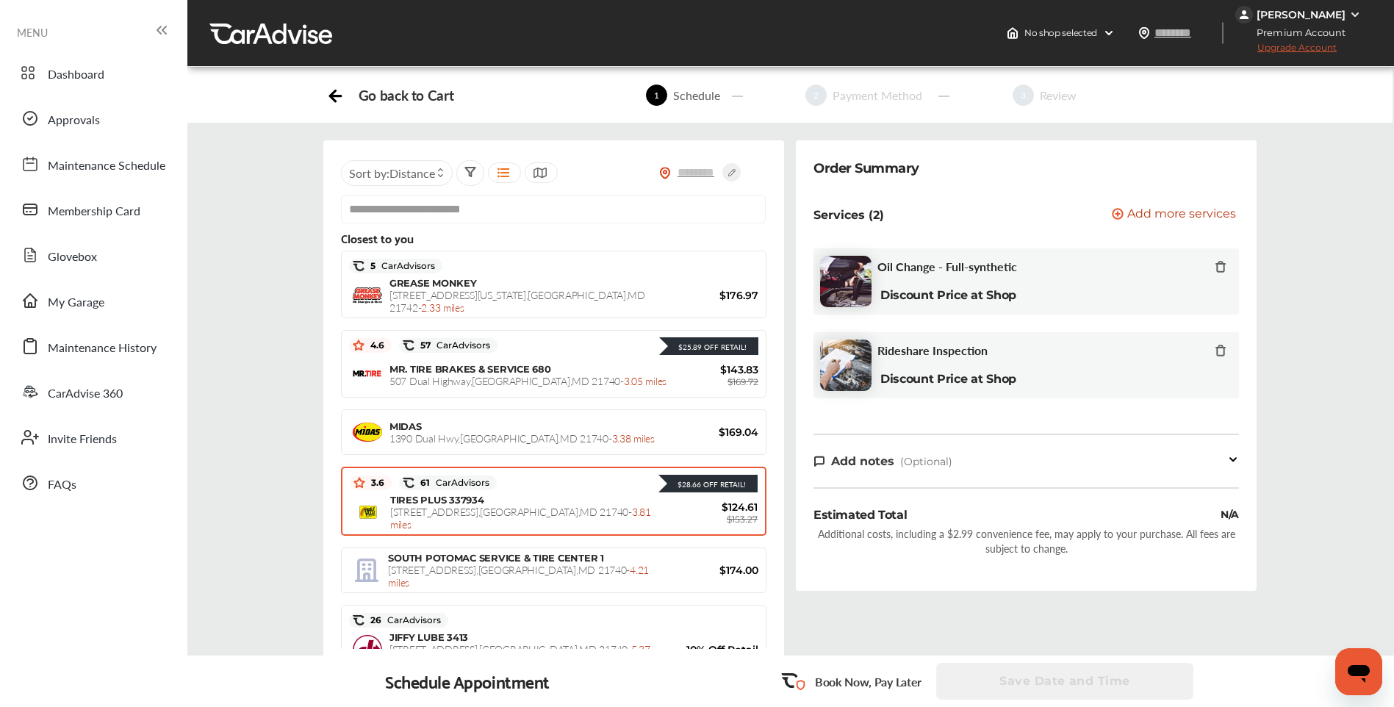
click at [567, 500] on div "TIRES PLUS 337934 [STREET_ADDRESS] - 3.81 miles" at bounding box center [529, 512] width 279 height 37
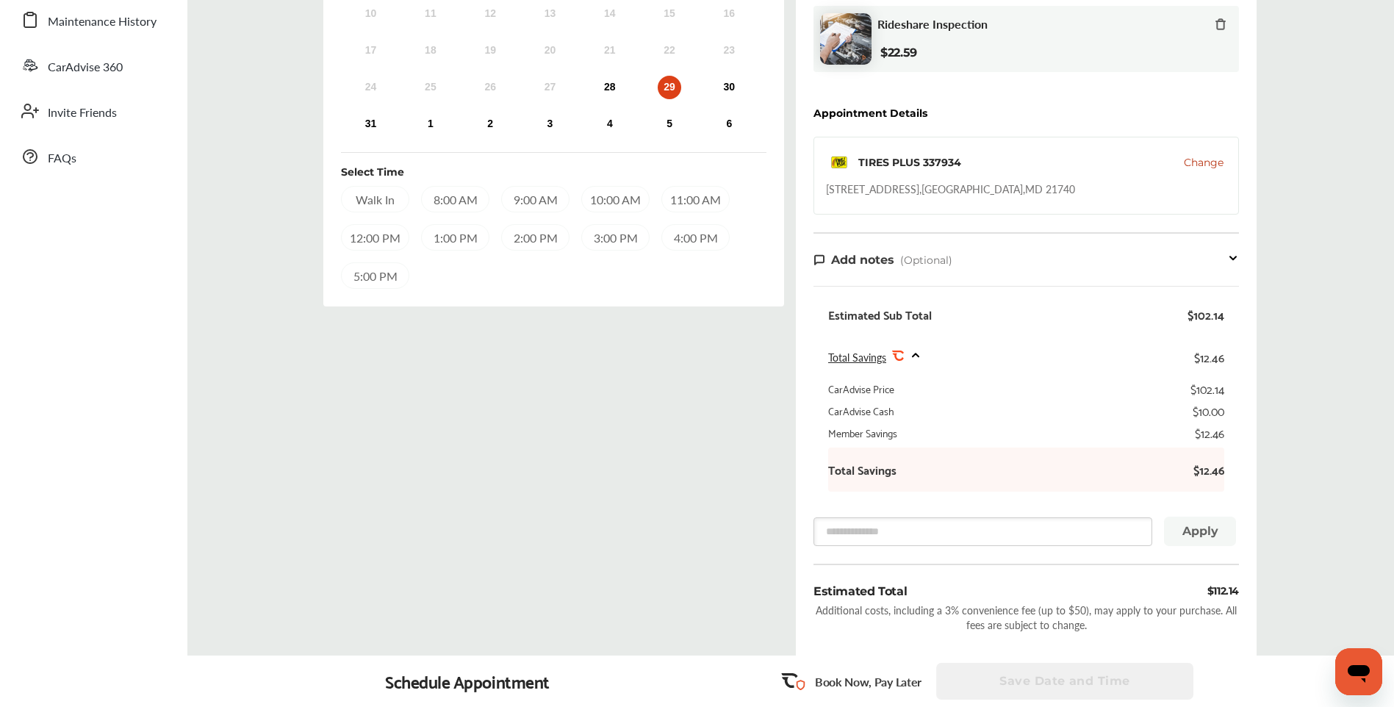
scroll to position [323, 0]
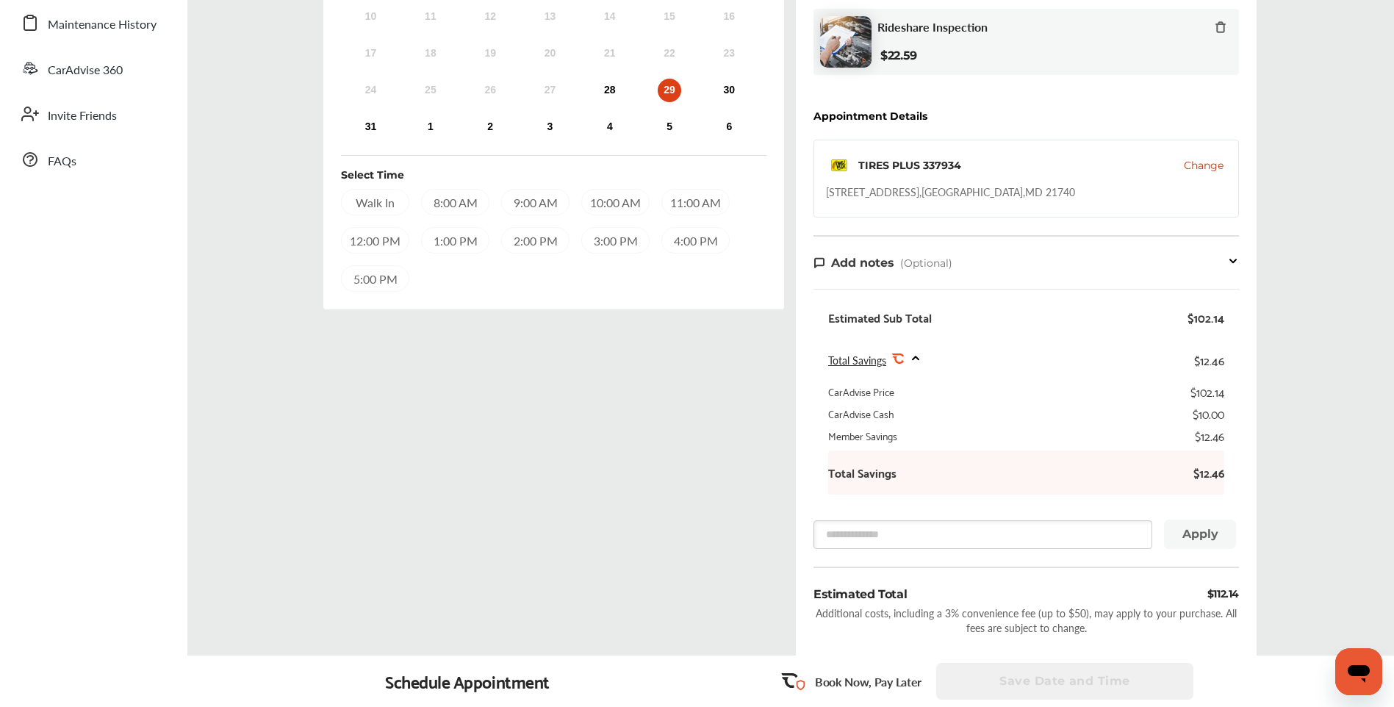
click at [607, 203] on div "10:00 AM" at bounding box center [615, 202] width 68 height 26
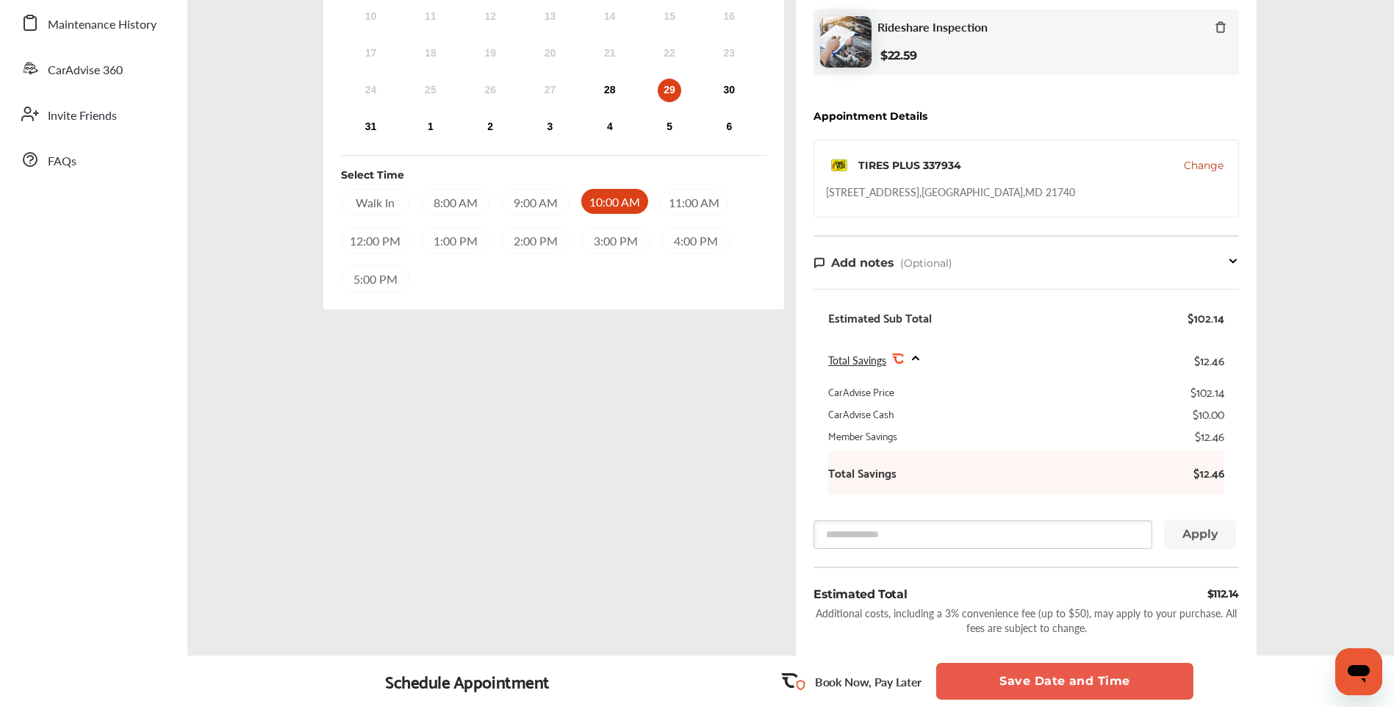
scroll to position [397, 0]
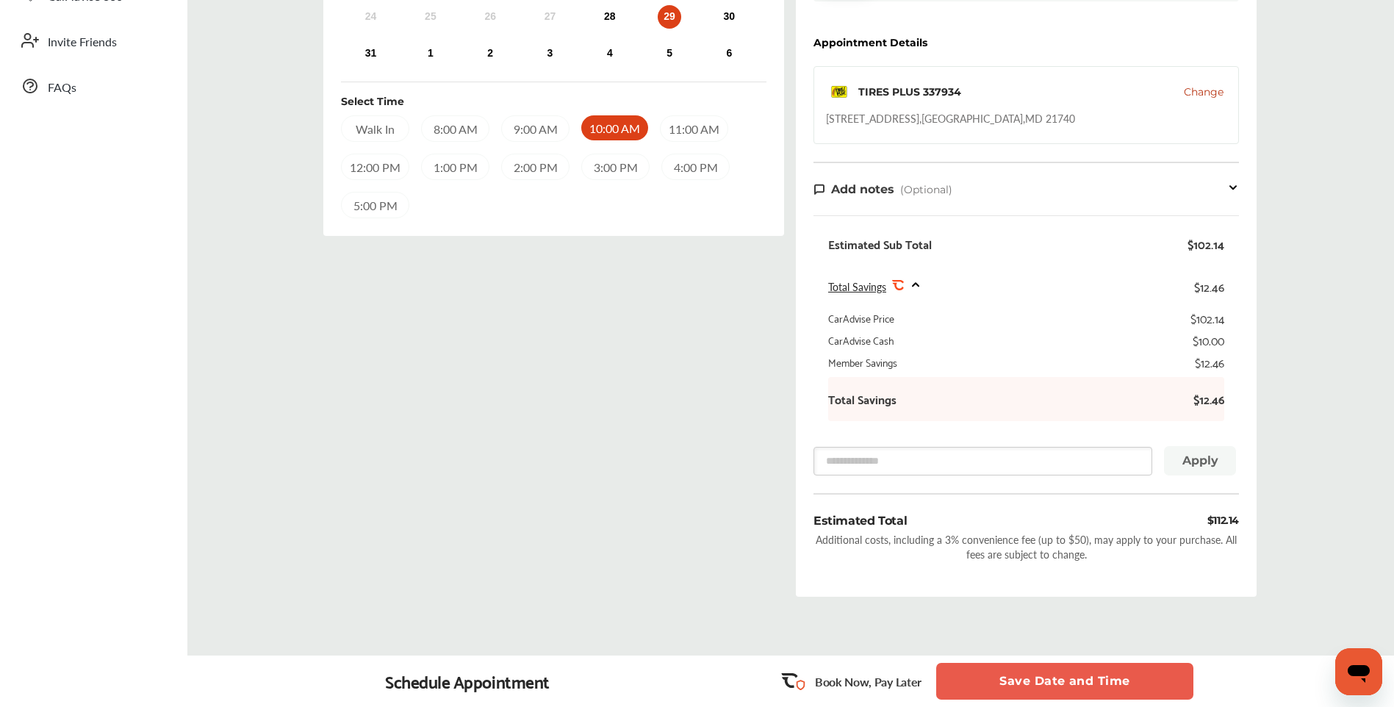
click at [693, 680] on button "Save Date and Time" at bounding box center [1064, 681] width 257 height 37
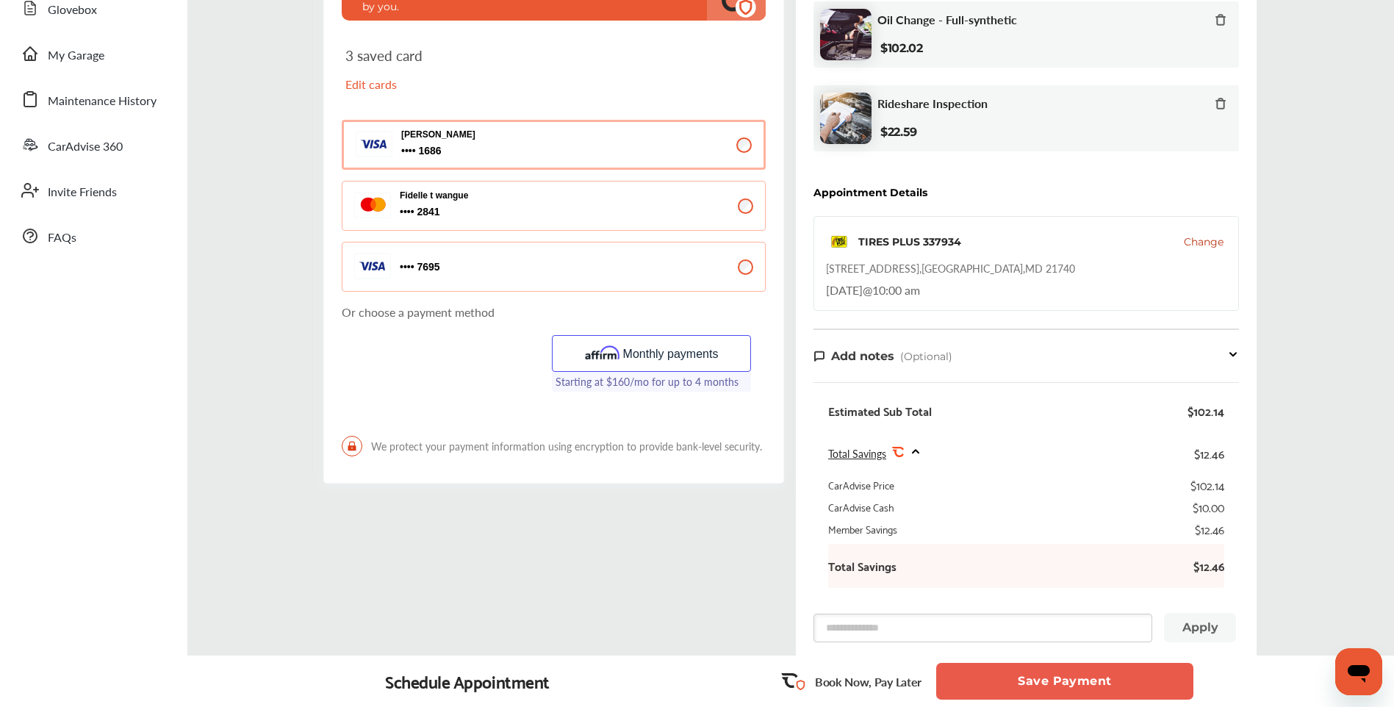
scroll to position [294, 0]
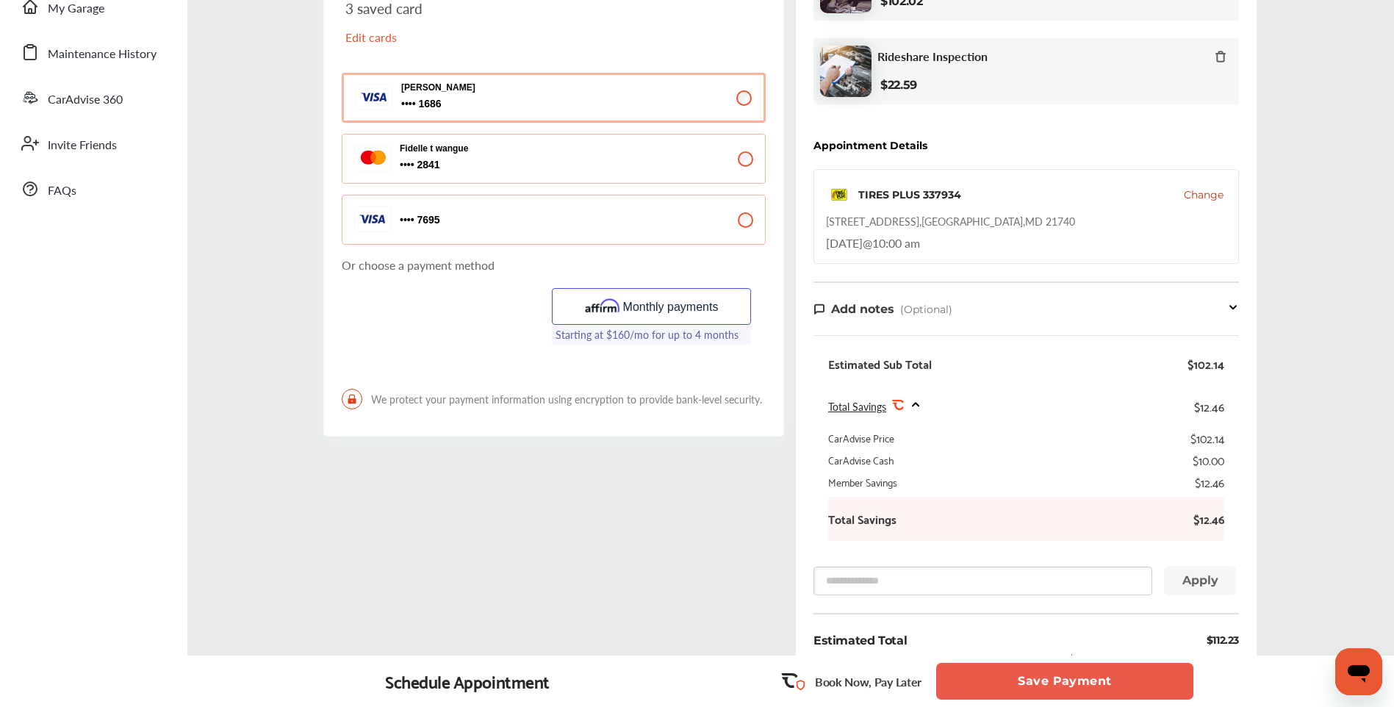
click at [693, 677] on button "Save Payment" at bounding box center [1064, 681] width 257 height 37
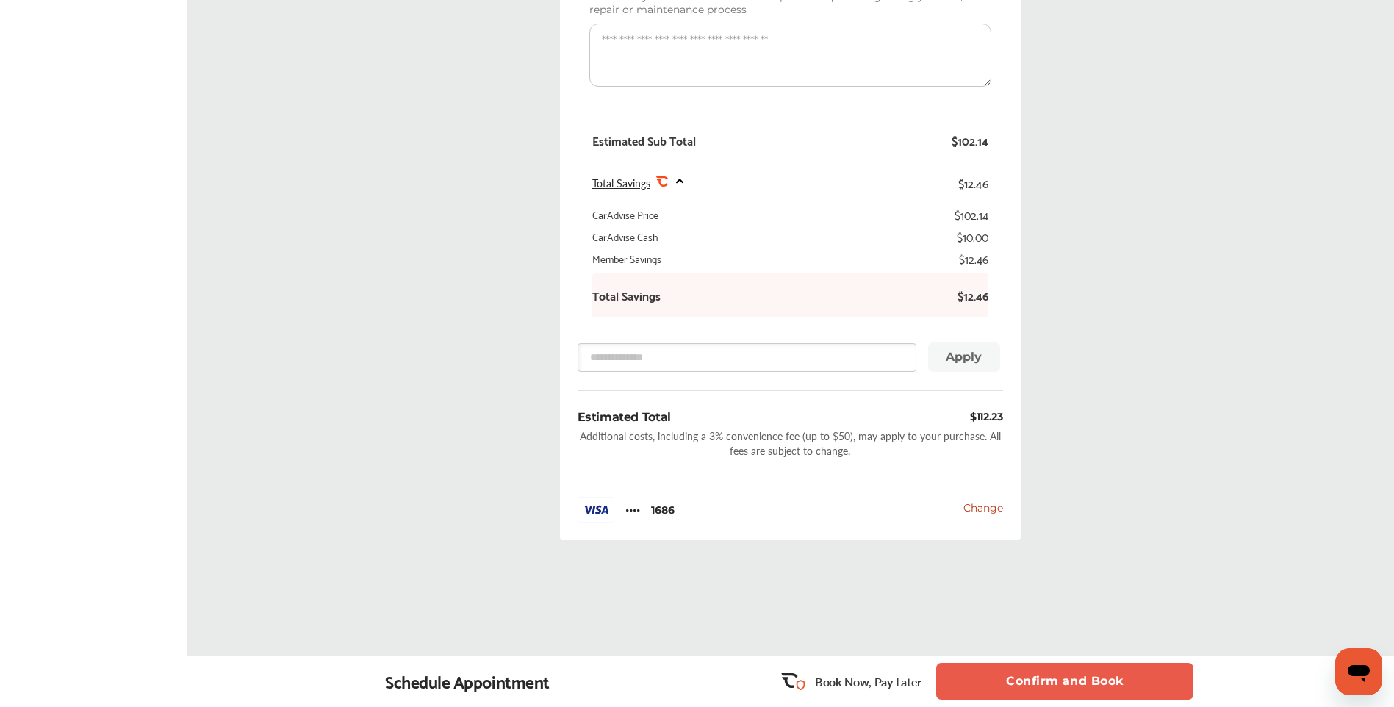
scroll to position [655, 0]
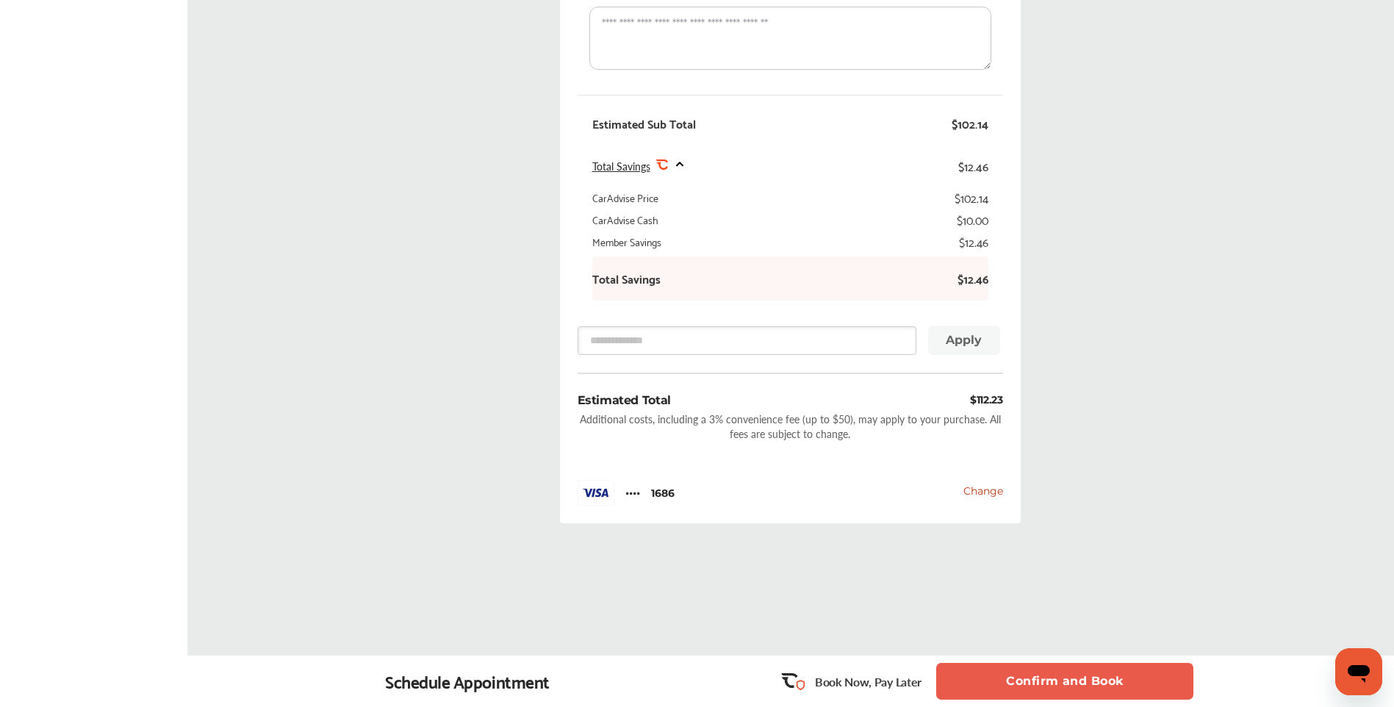
click at [693, 680] on button "Confirm and Book" at bounding box center [1064, 681] width 257 height 37
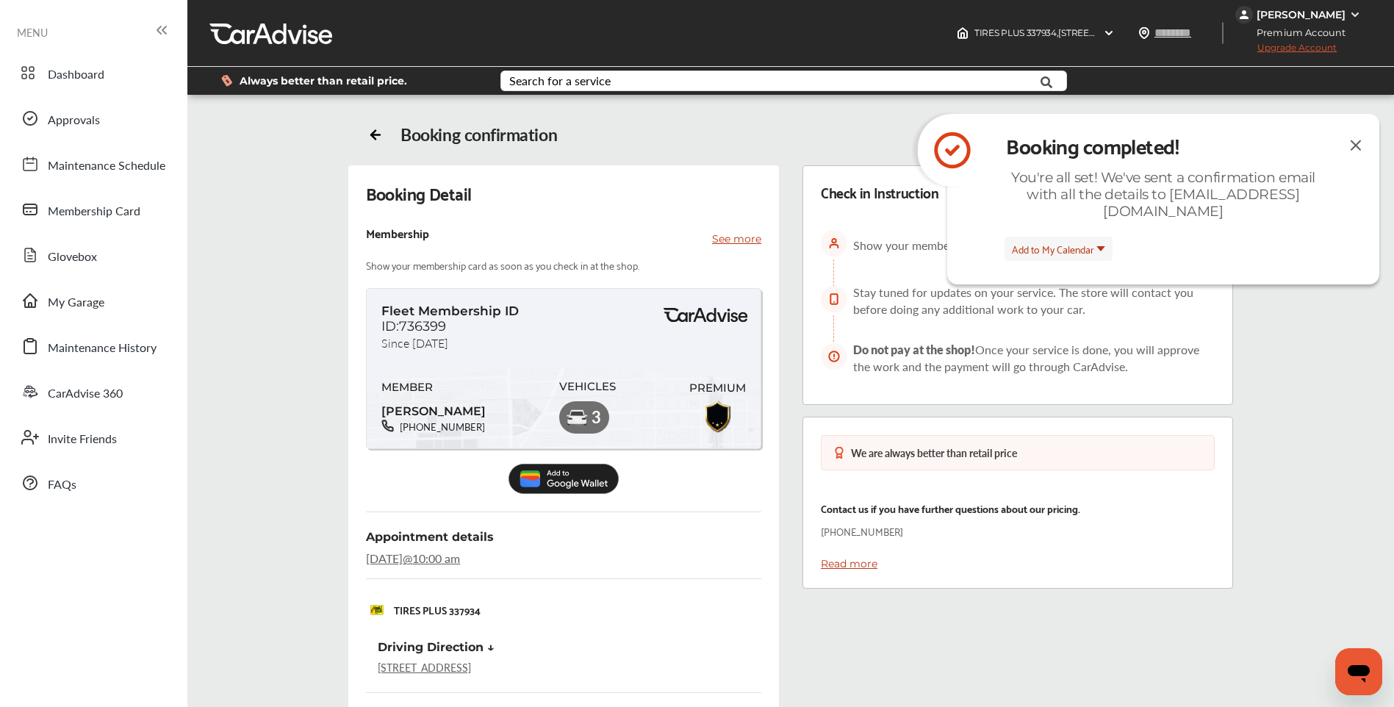
click at [693, 370] on div "Booking Detail Membership See more Show your membership card as soon as you che…" at bounding box center [791, 591] width 1148 height 852
click at [693, 143] on img at bounding box center [1356, 145] width 18 height 18
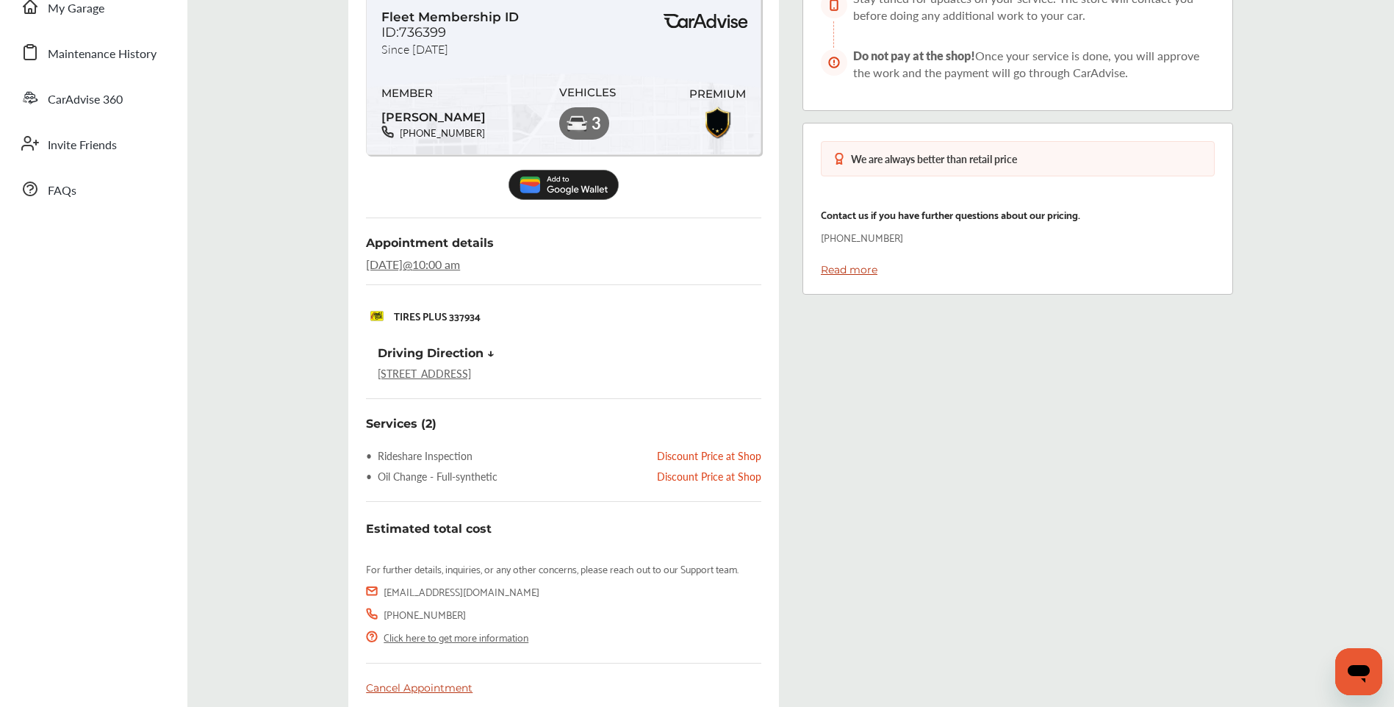
scroll to position [360, 0]
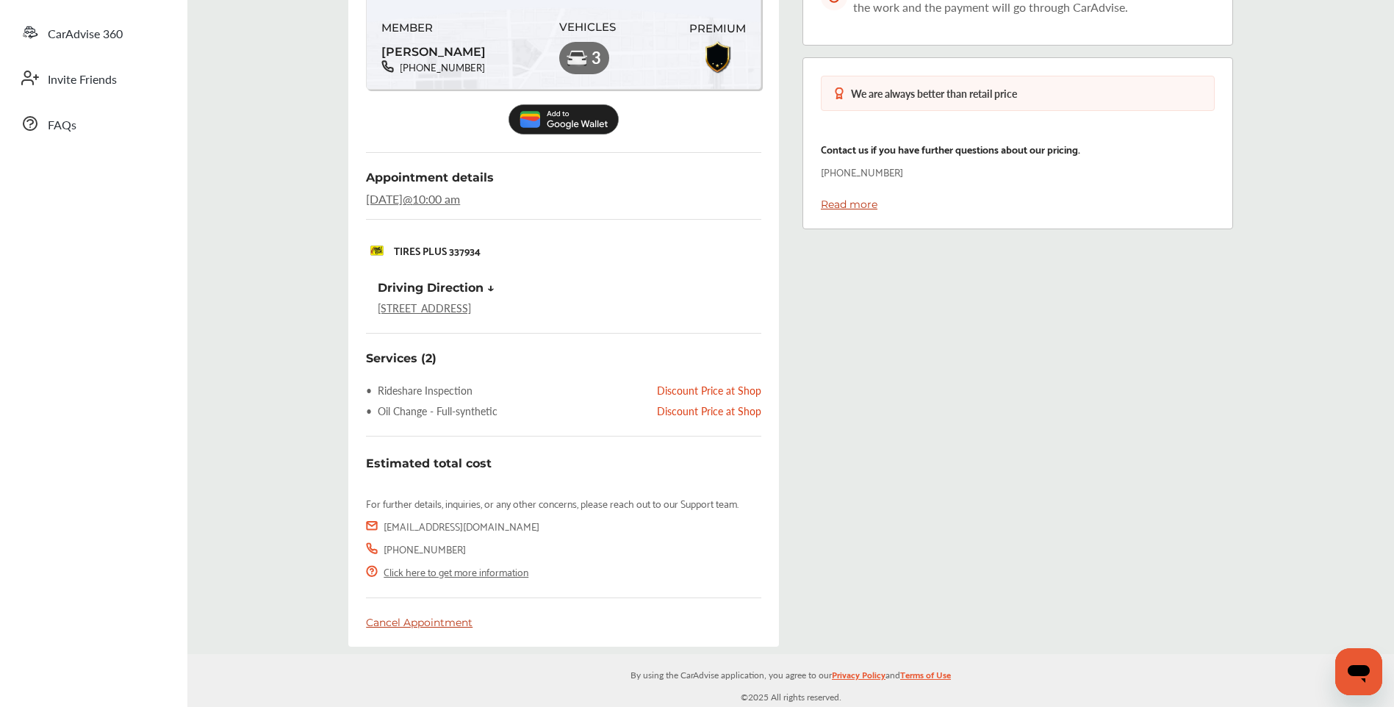
click at [395, 624] on div "Cancel Appointment" at bounding box center [563, 622] width 395 height 13
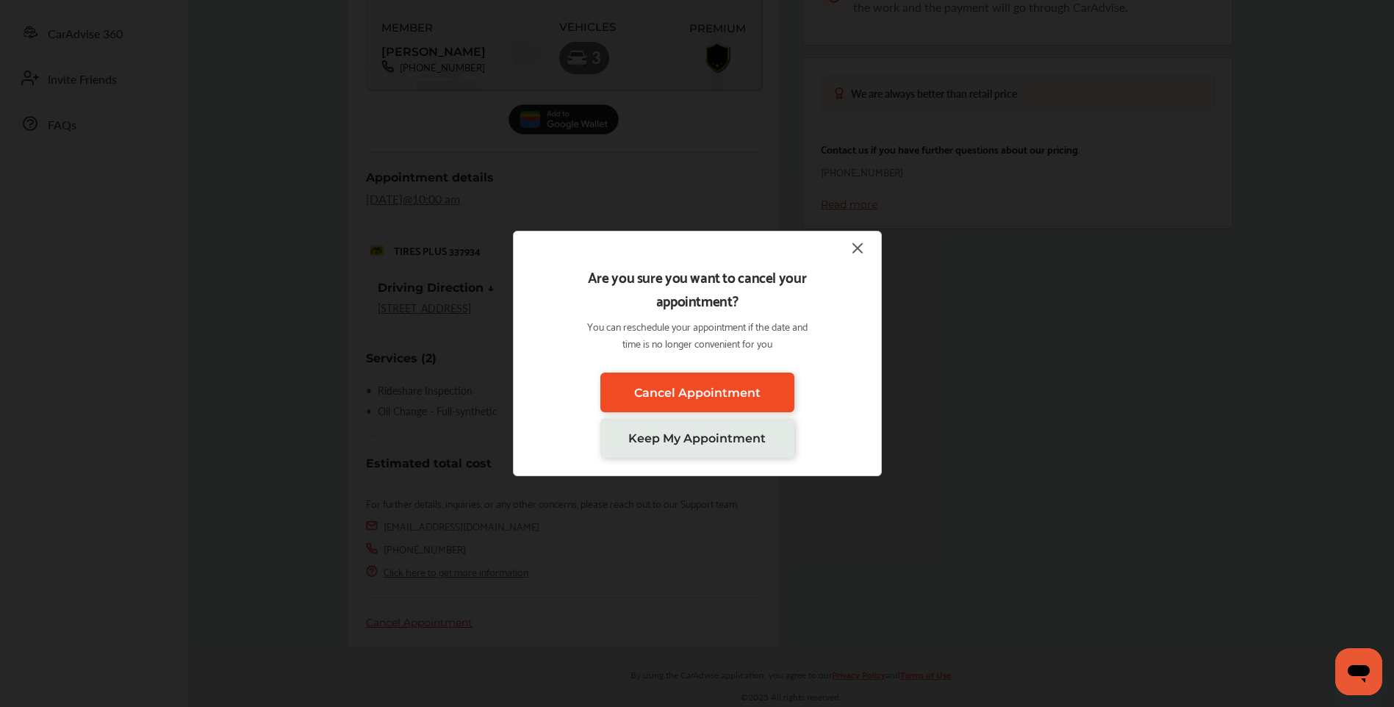
click at [693, 388] on span "Cancel Appointment" at bounding box center [697, 393] width 126 height 14
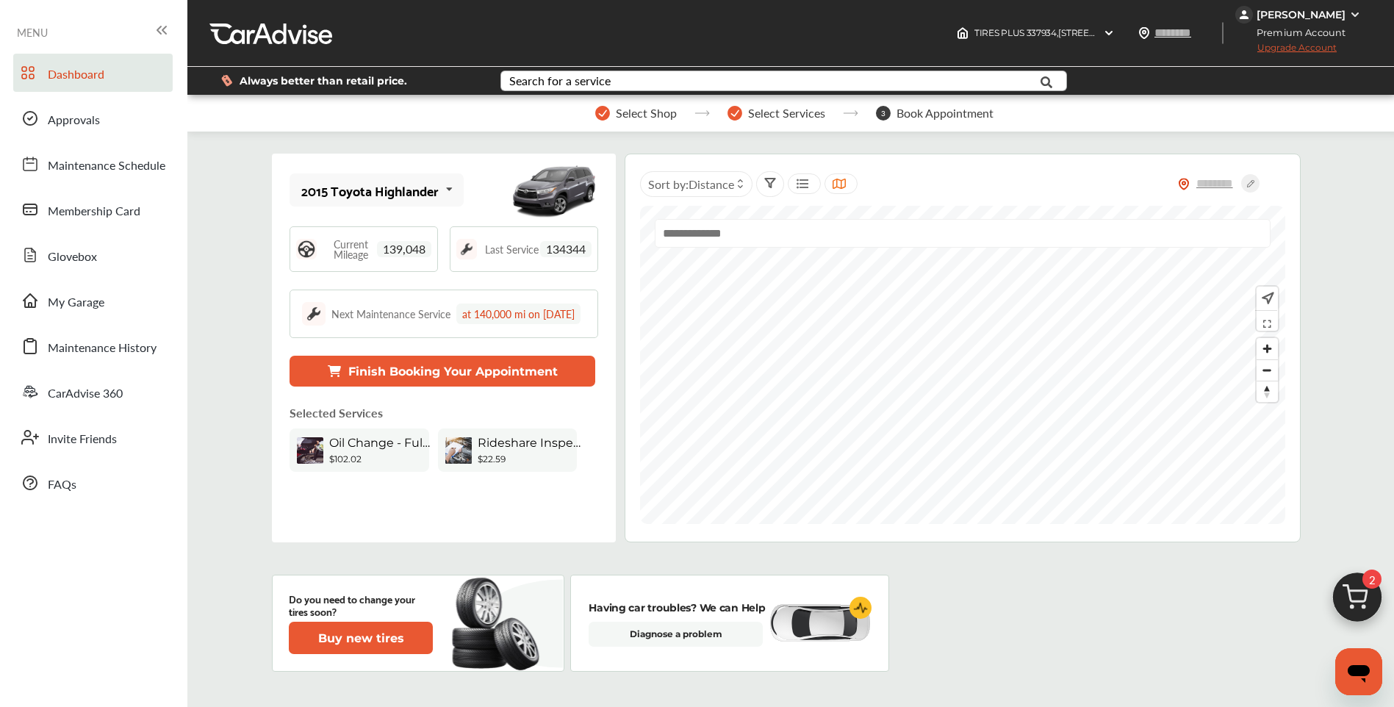
click at [577, 79] on div "Search for a service" at bounding box center [559, 81] width 101 height 12
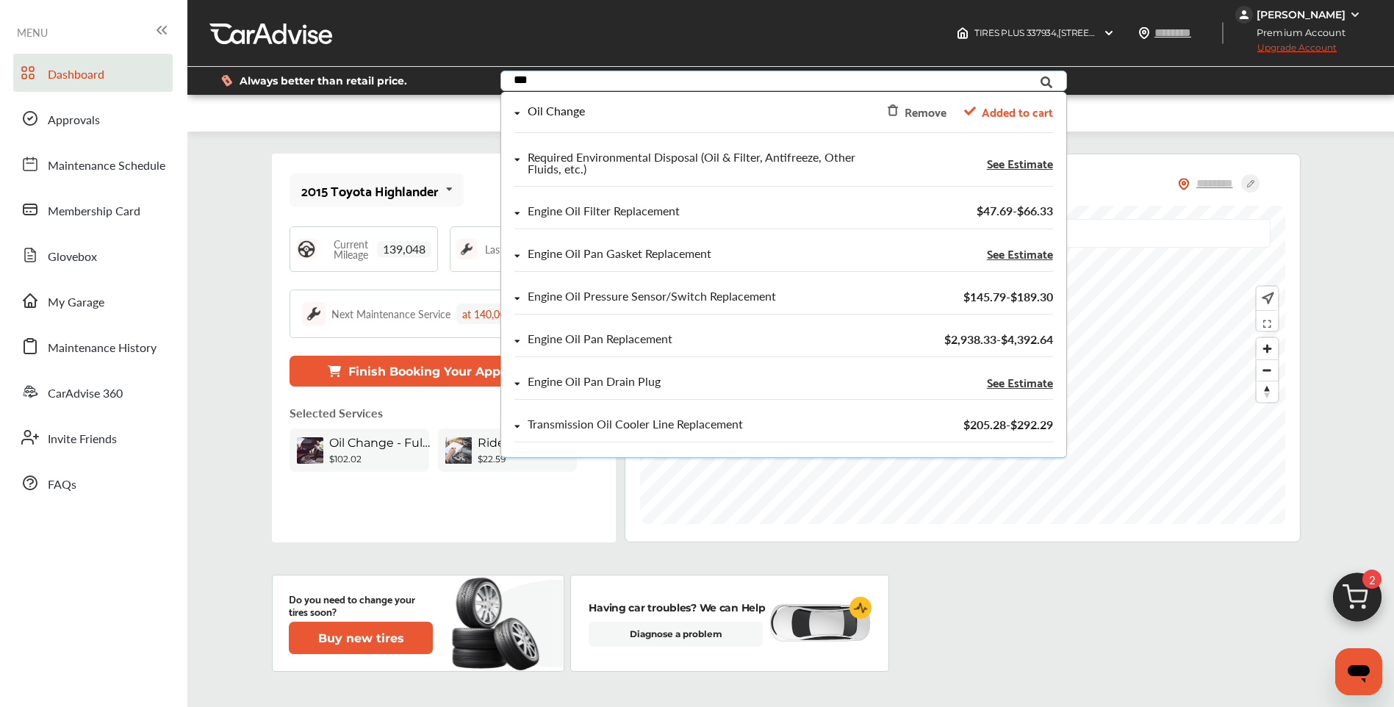
type input "***"
click at [577, 115] on div "Oil Change" at bounding box center [555, 111] width 57 height 12
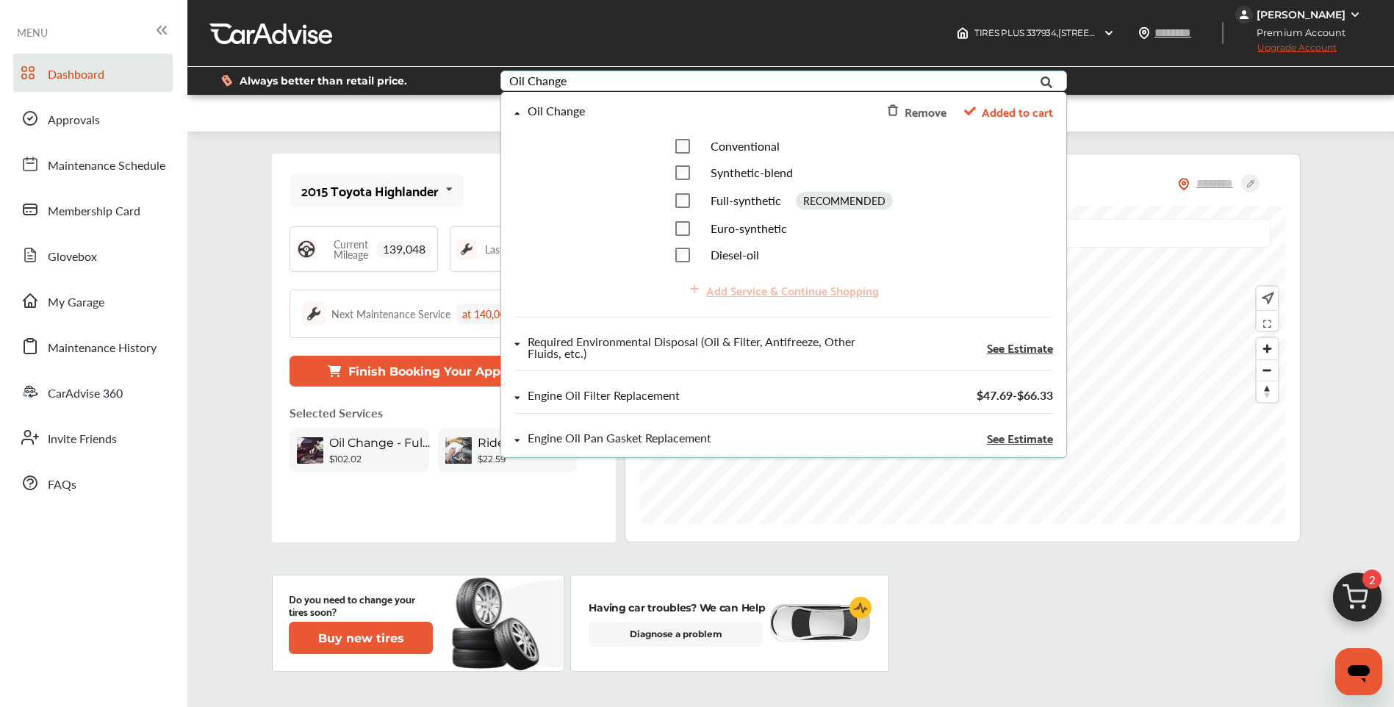
click at [693, 289] on div "Add Service & Continue Shopping" at bounding box center [783, 290] width 538 height 32
click at [693, 112] on span "Added to cart" at bounding box center [1016, 111] width 71 height 20
click at [693, 592] on img at bounding box center [1357, 601] width 71 height 71
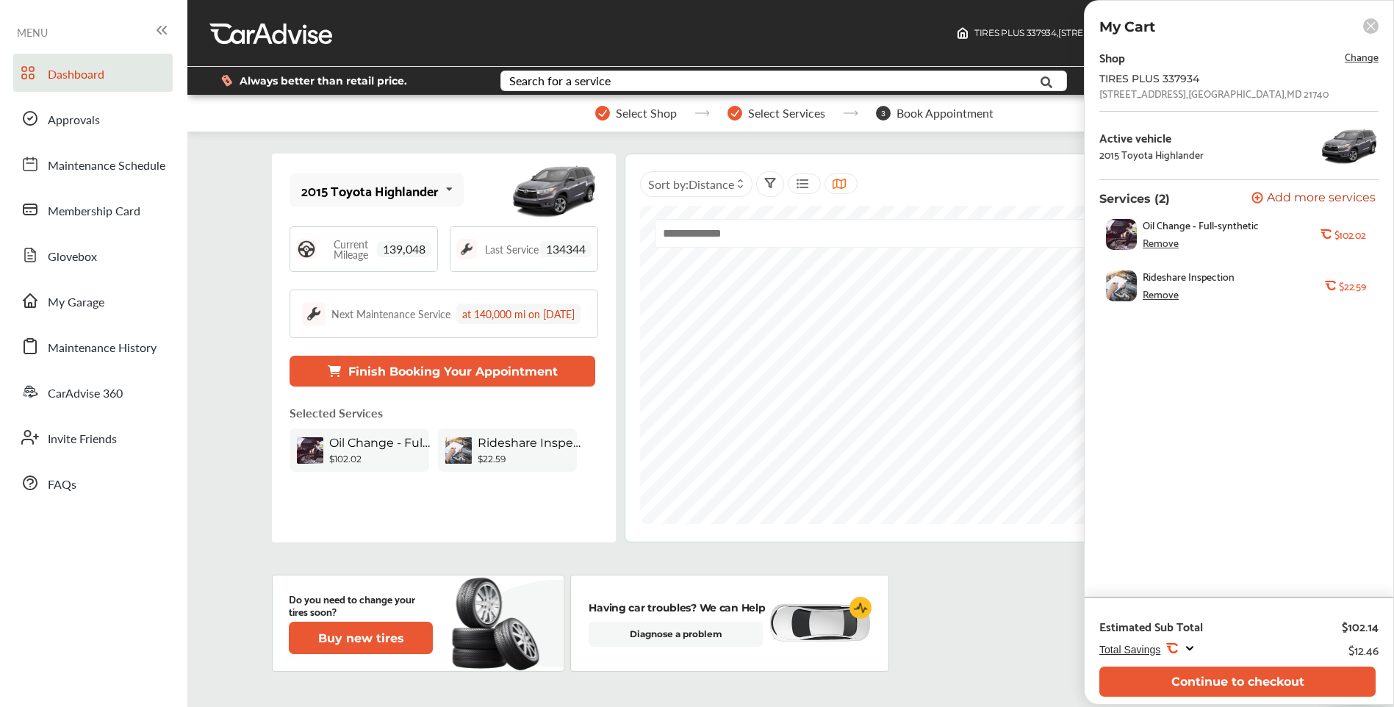
click at [693, 293] on div "Remove" at bounding box center [1160, 294] width 36 height 12
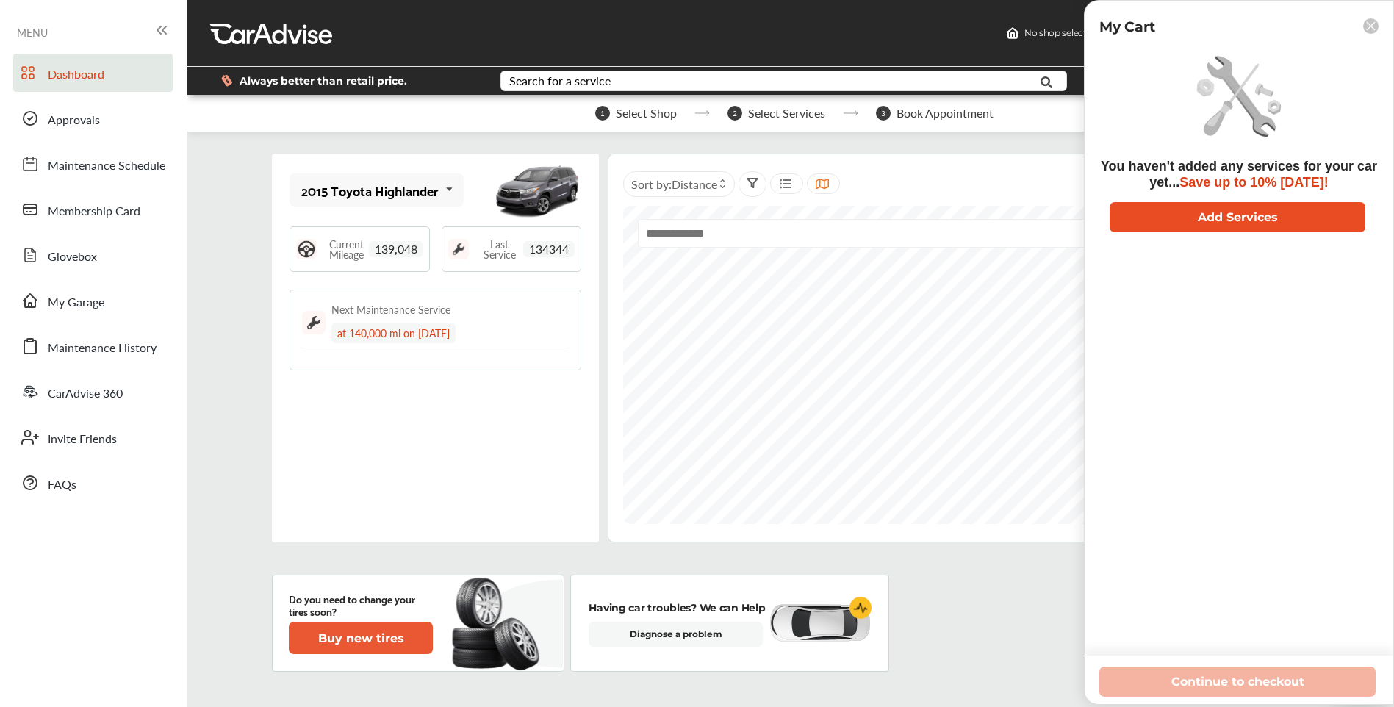
click at [693, 220] on button "Add Services" at bounding box center [1237, 217] width 256 height 30
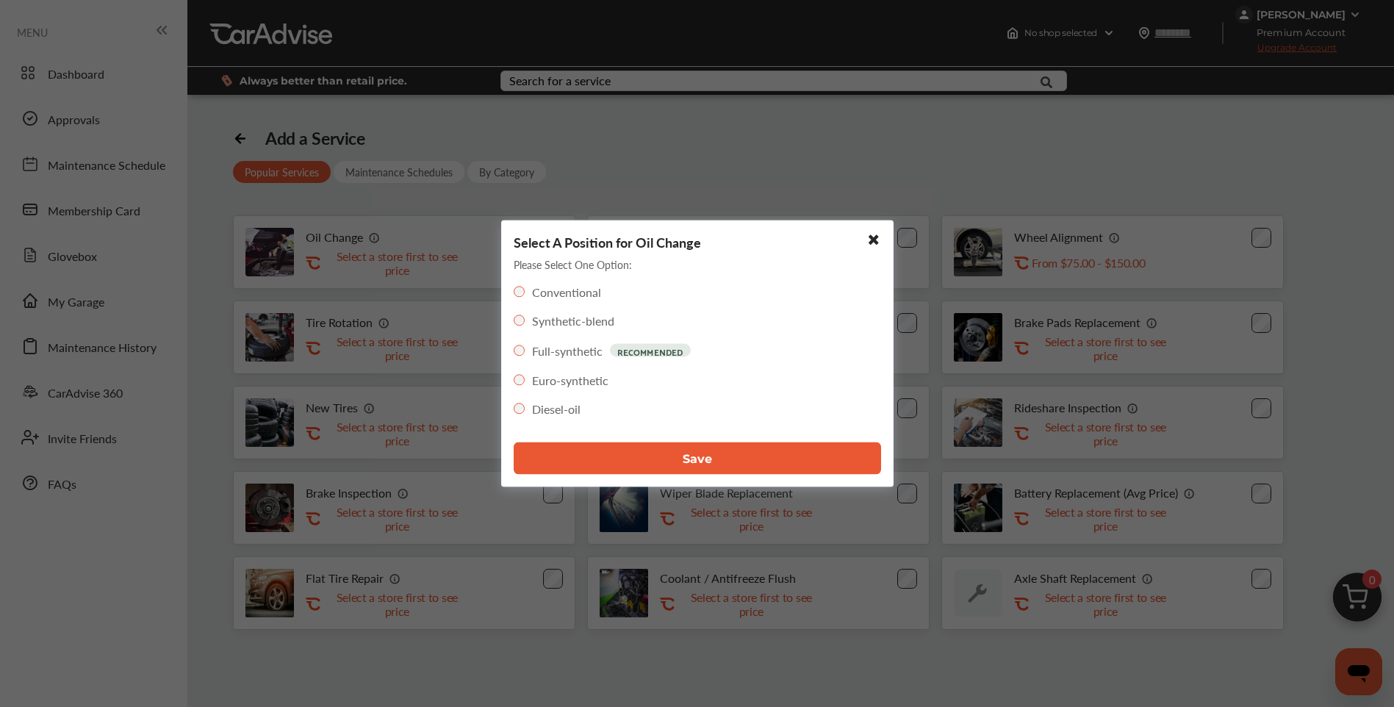
click at [660, 472] on button "Save" at bounding box center [697, 458] width 367 height 32
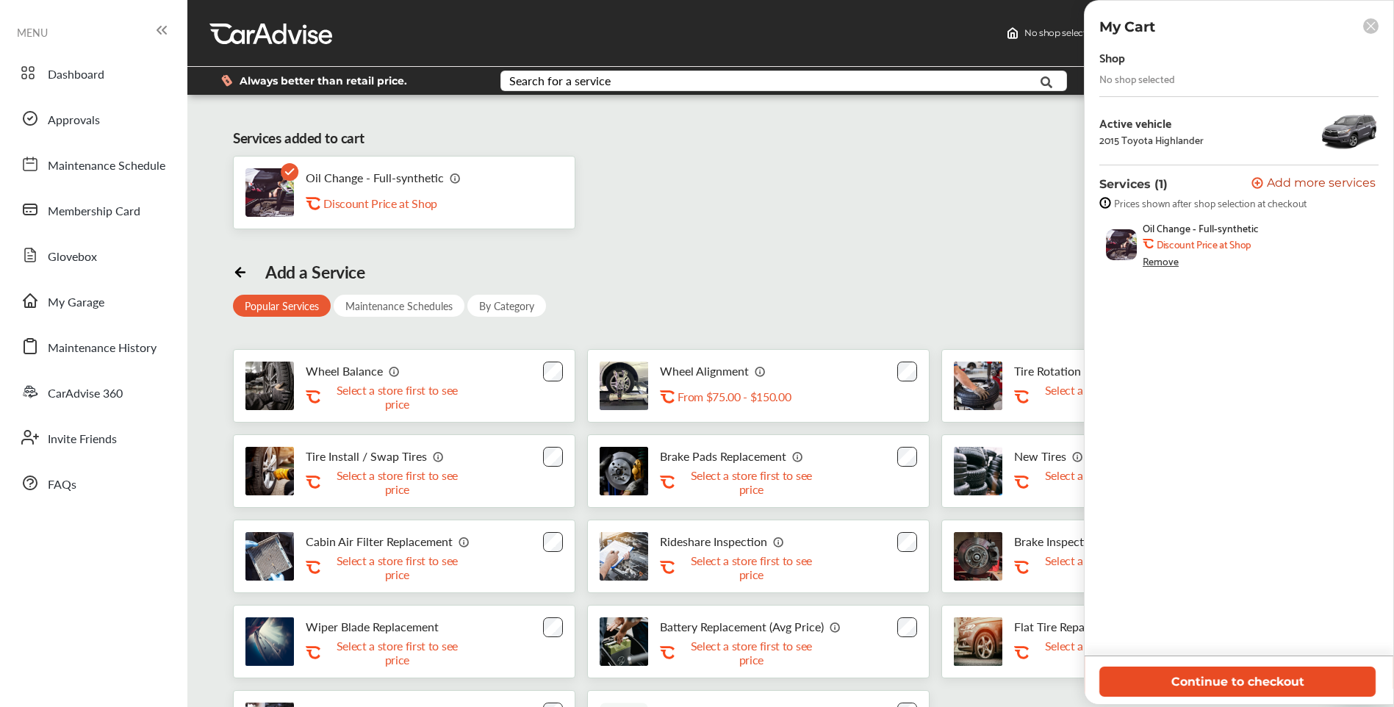
click at [693, 680] on button "Continue to checkout" at bounding box center [1237, 681] width 276 height 30
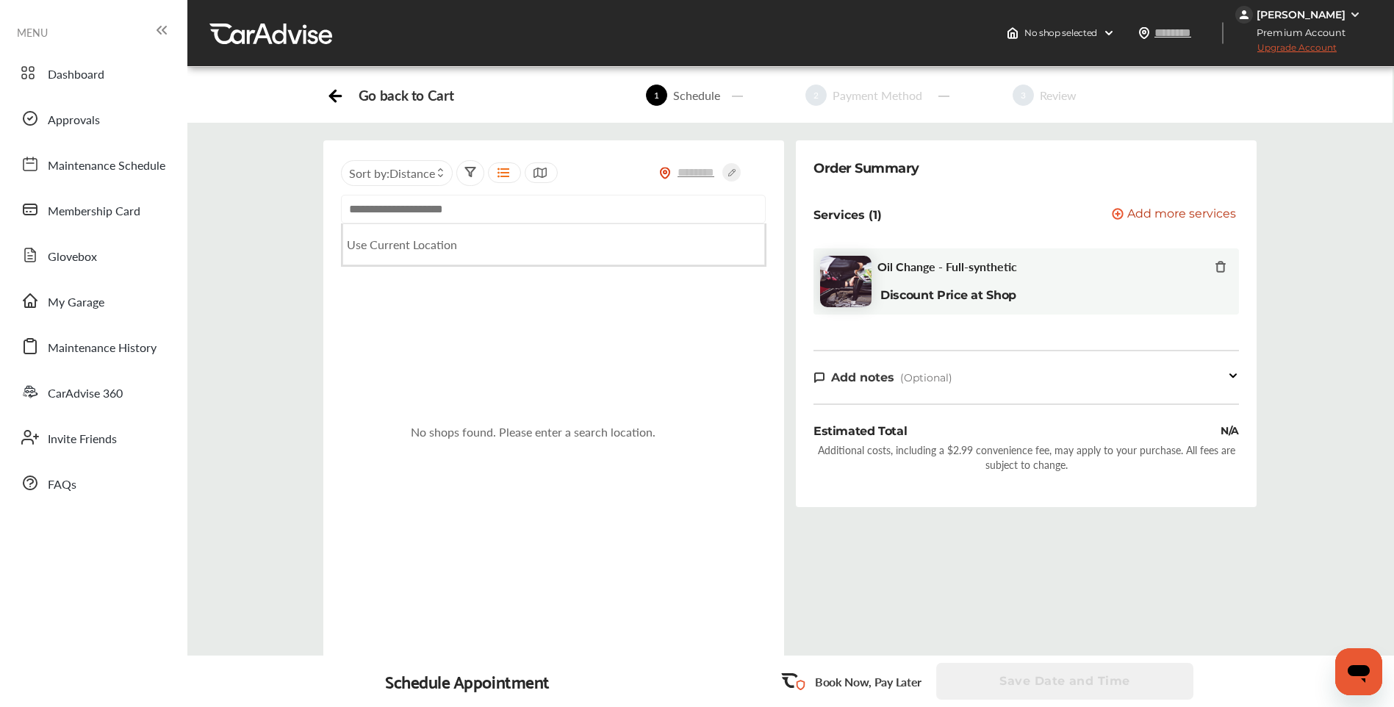
click at [500, 211] on input "text" at bounding box center [553, 209] width 425 height 29
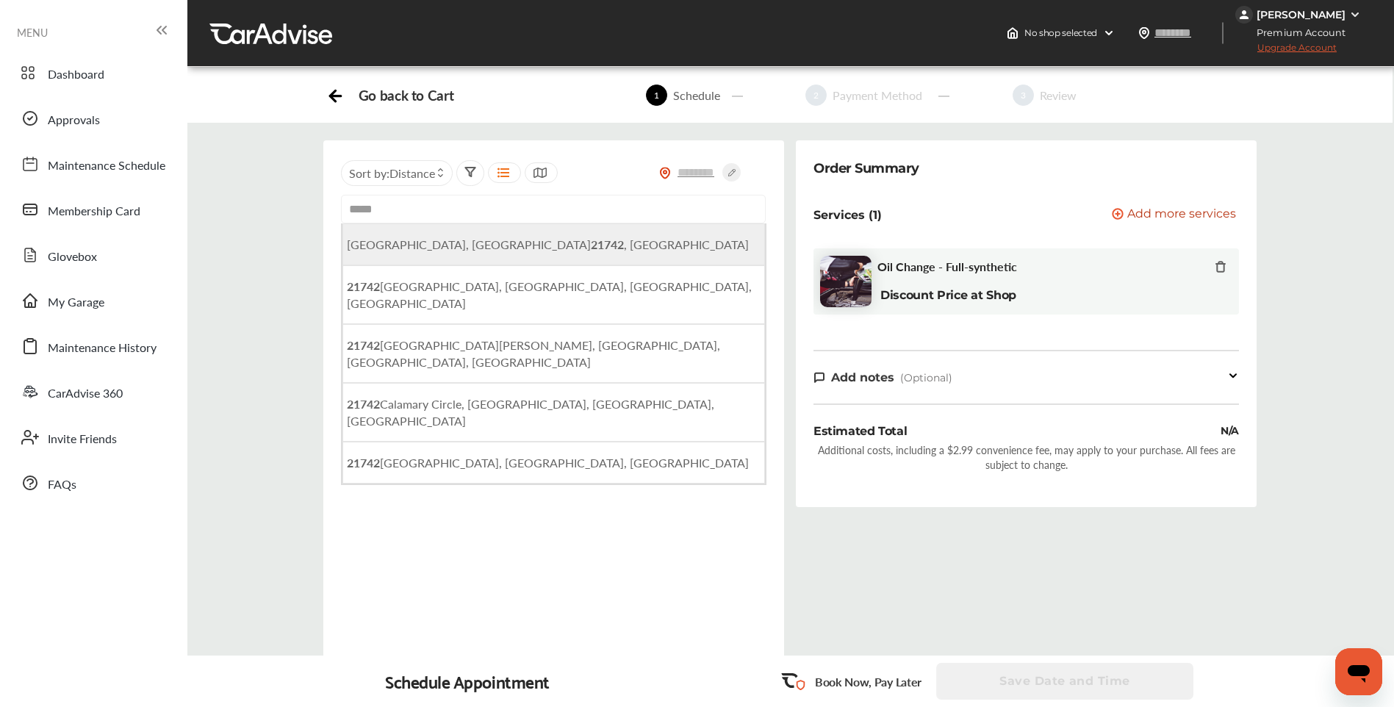
click at [511, 244] on li "[GEOGRAPHIC_DATA], [GEOGRAPHIC_DATA] , [GEOGRAPHIC_DATA]" at bounding box center [553, 244] width 422 height 42
type input "**********"
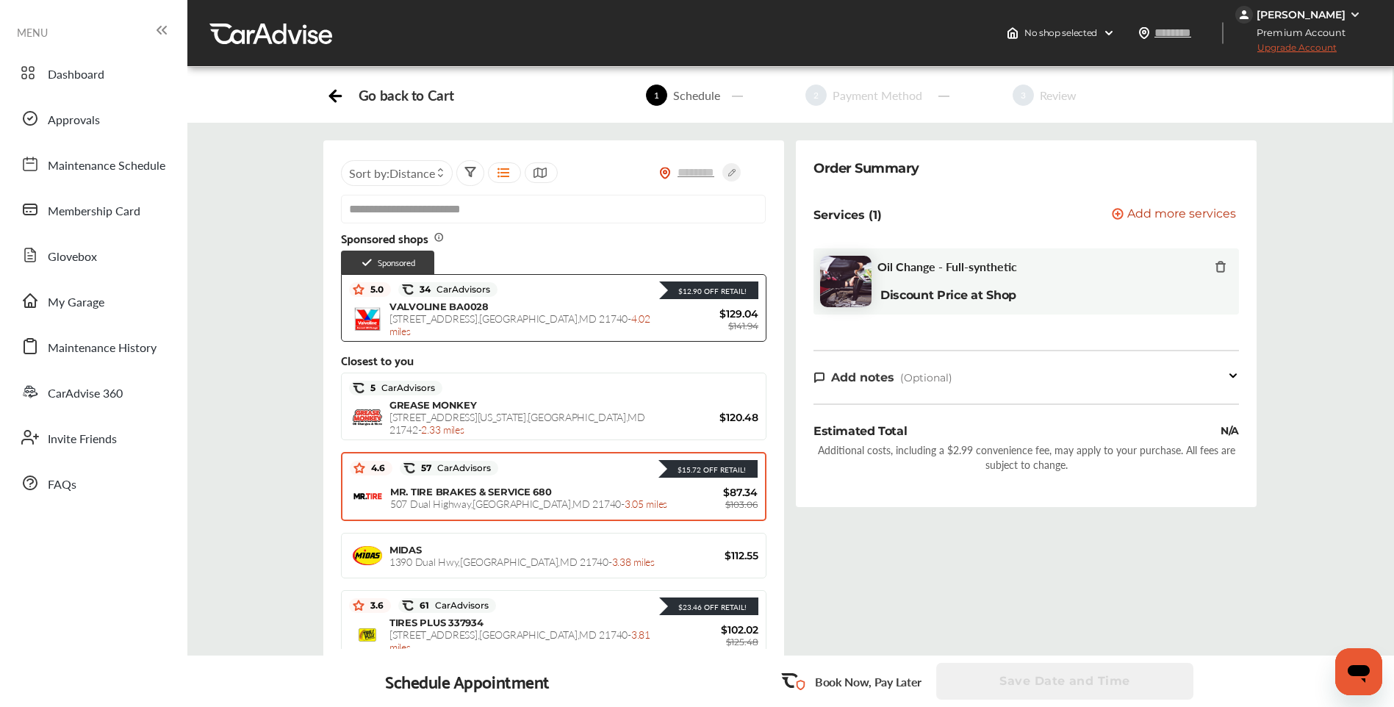
click at [540, 503] on span "[STREET_ADDRESS] - 3.05 miles" at bounding box center [528, 503] width 277 height 15
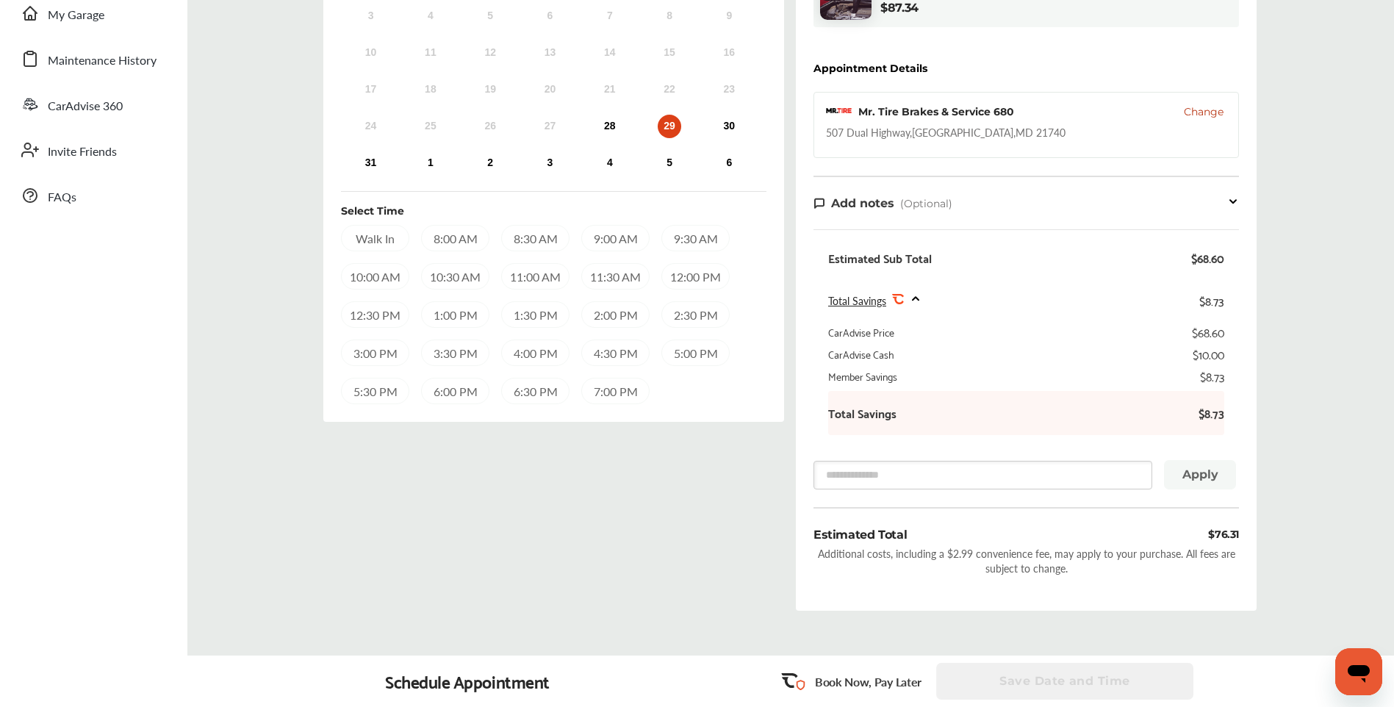
scroll to position [375, 0]
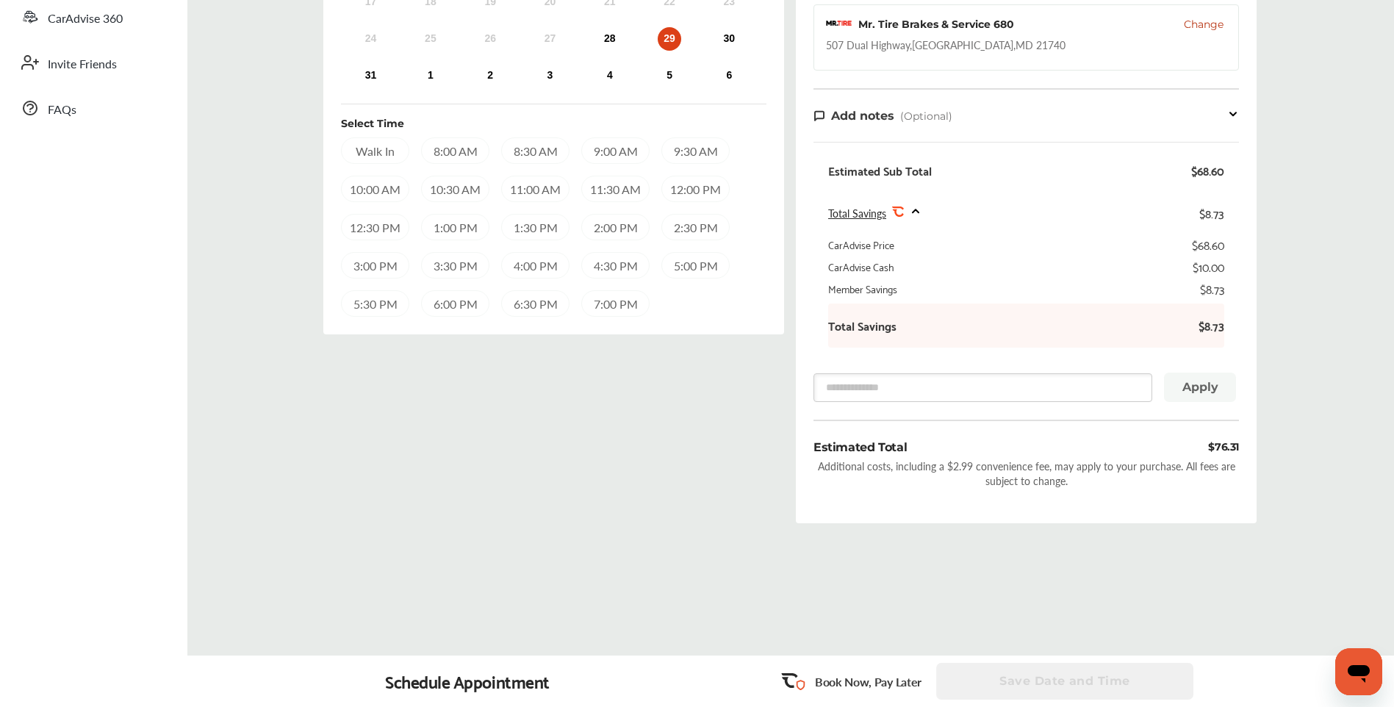
click at [375, 191] on div "10:00 AM" at bounding box center [375, 189] width 68 height 26
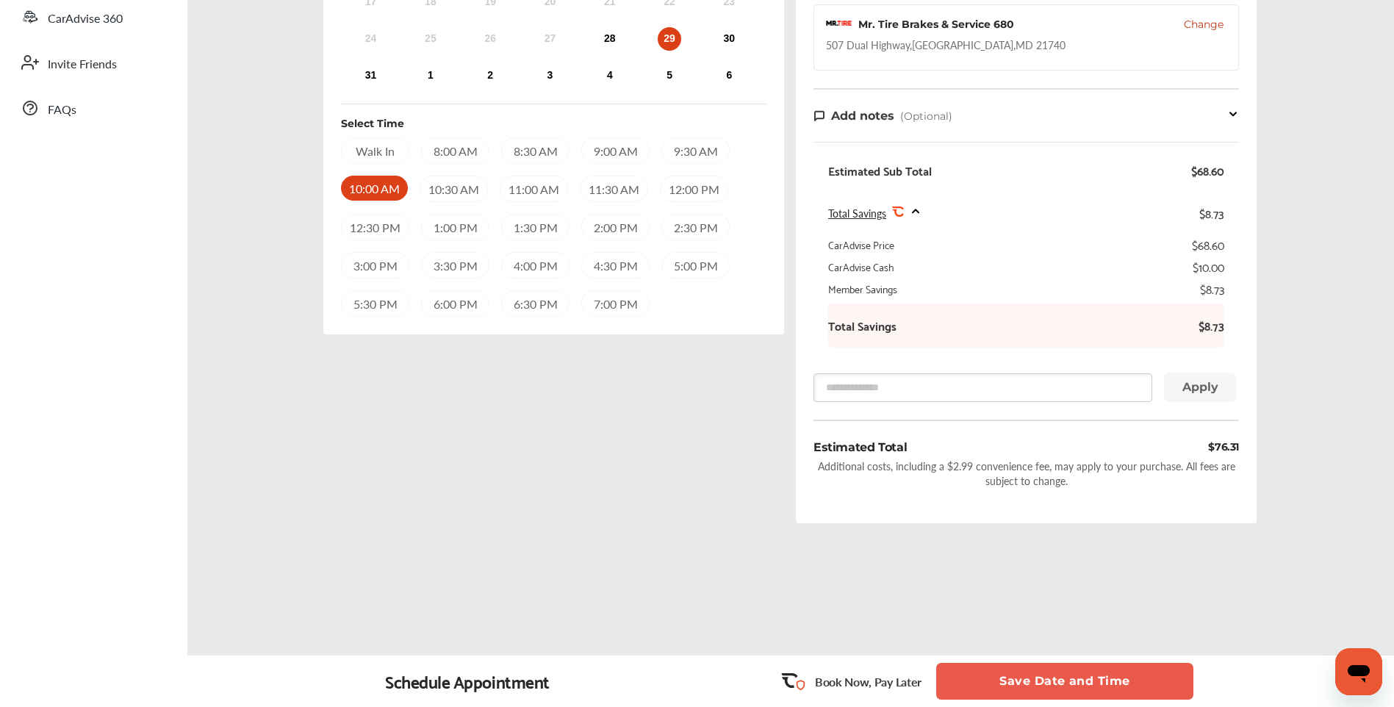
click at [693, 680] on button "Save Date and Time" at bounding box center [1064, 681] width 257 height 37
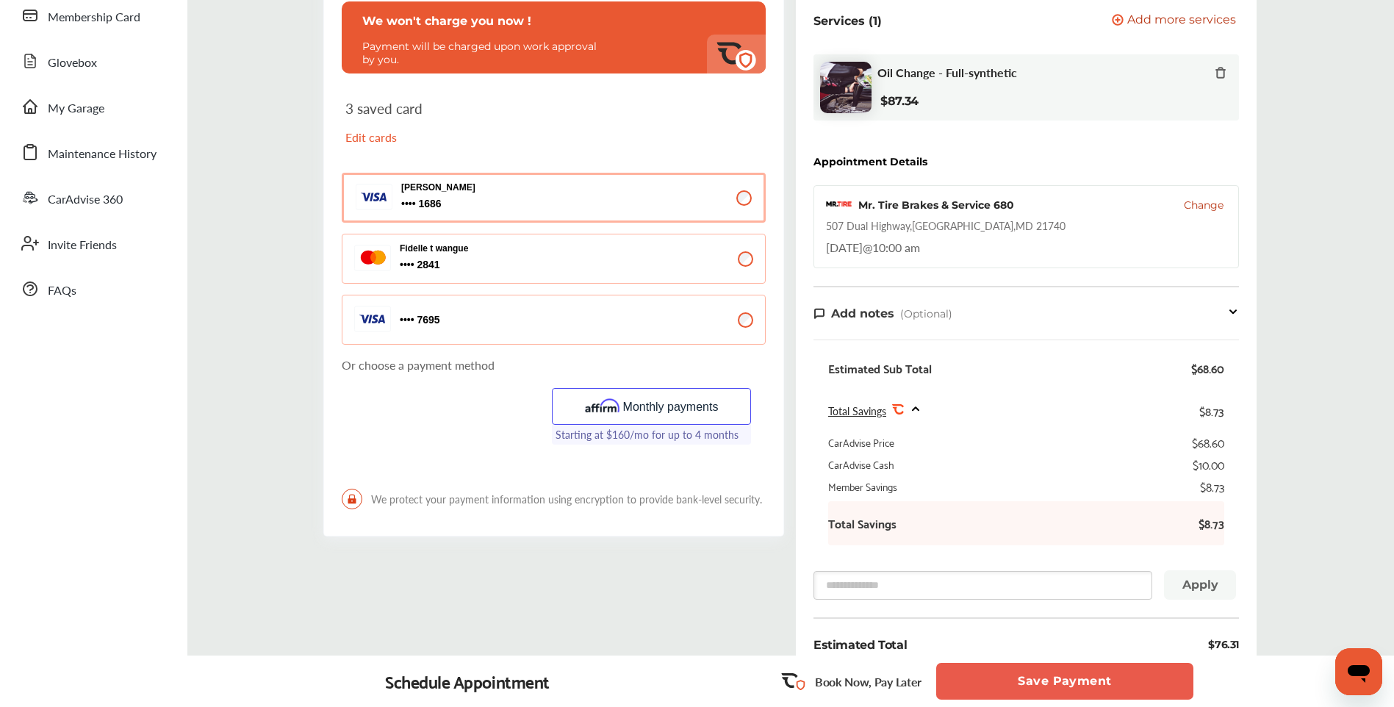
scroll to position [294, 0]
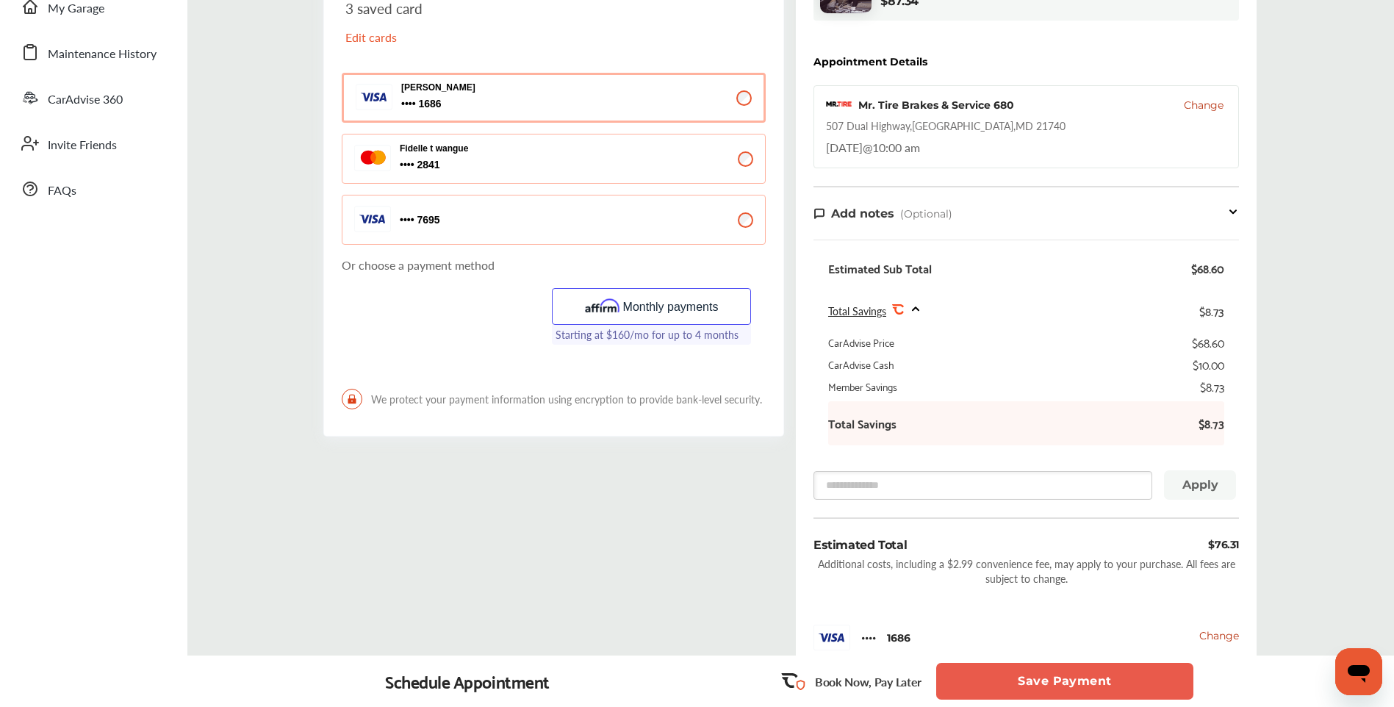
click at [693, 674] on button "Save Payment" at bounding box center [1064, 681] width 257 height 37
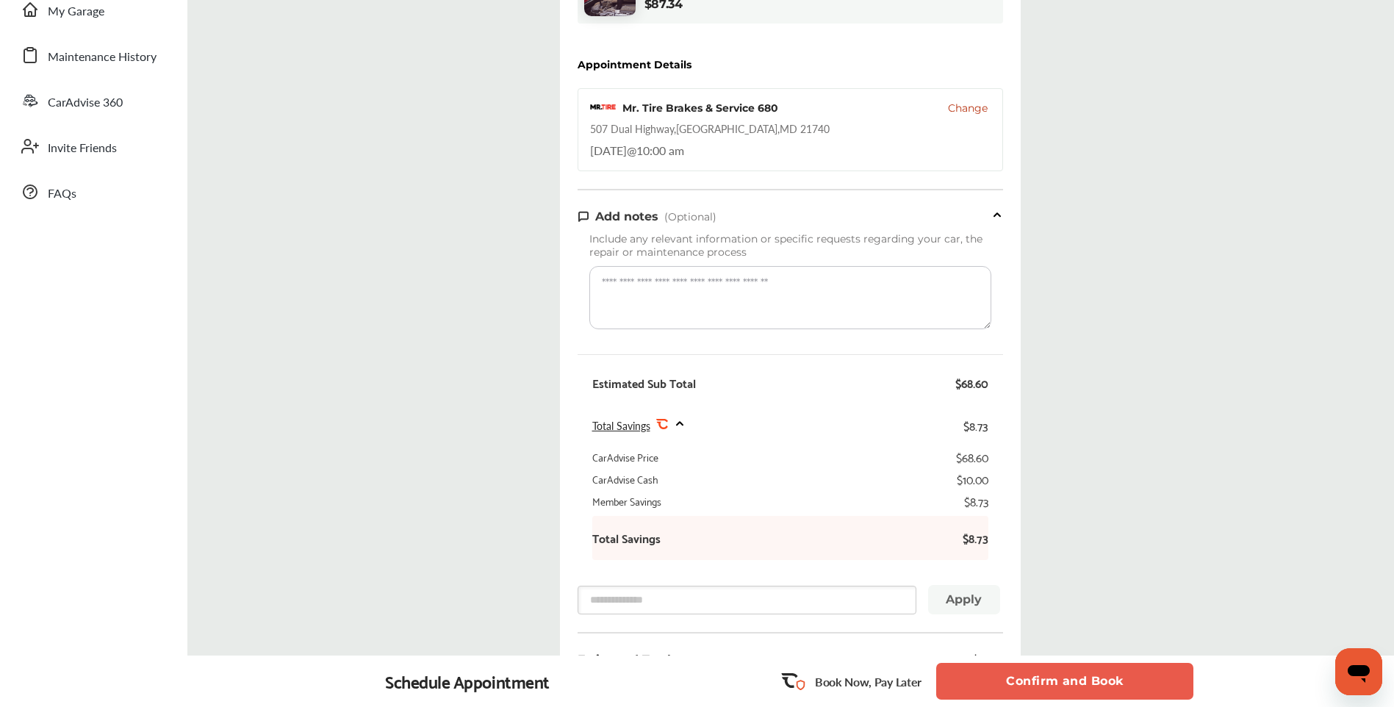
scroll to position [294, 0]
click at [693, 680] on button "Confirm and Book" at bounding box center [1064, 681] width 257 height 37
